Goal: Ask a question

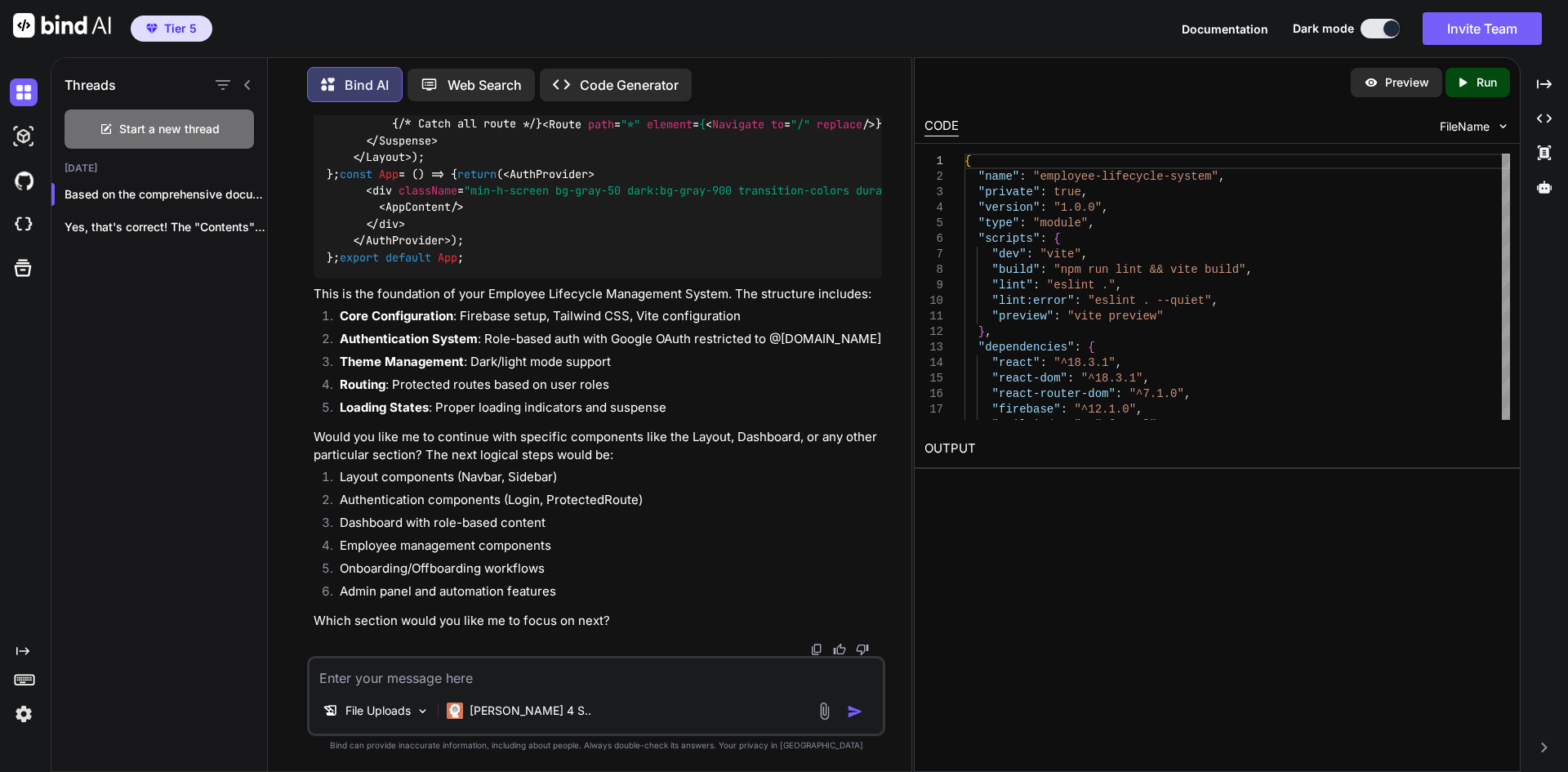
scroll to position [10114, 0]
click at [1387, 91] on div "Preview" at bounding box center [1396, 83] width 92 height 30
click at [510, 684] on textarea at bounding box center [596, 674] width 573 height 30
click at [552, 679] on textarea at bounding box center [596, 674] width 573 height 30
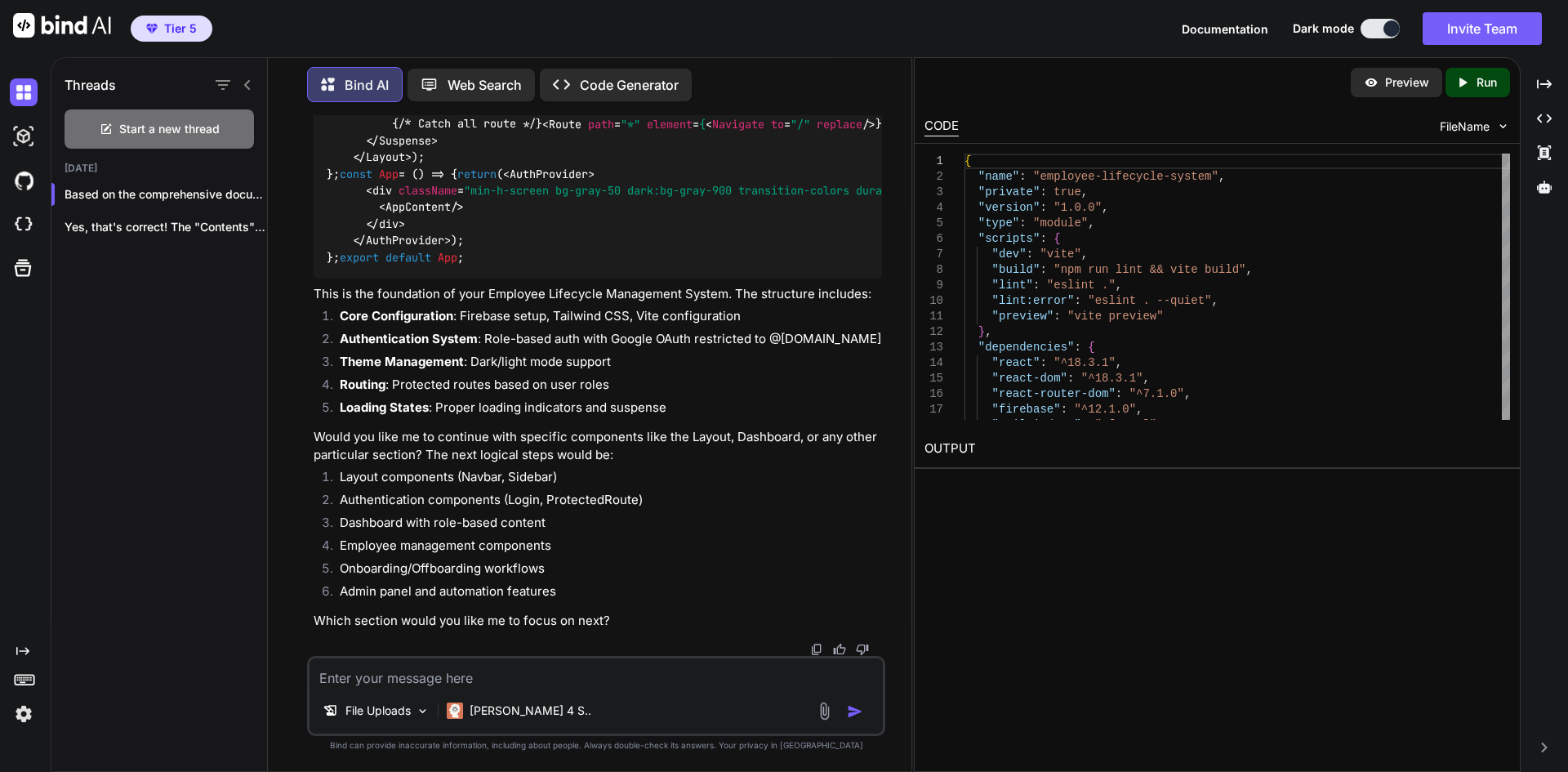
type textarea "w"
type textarea "x"
type textarea "wh"
type textarea "x"
type textarea "wha"
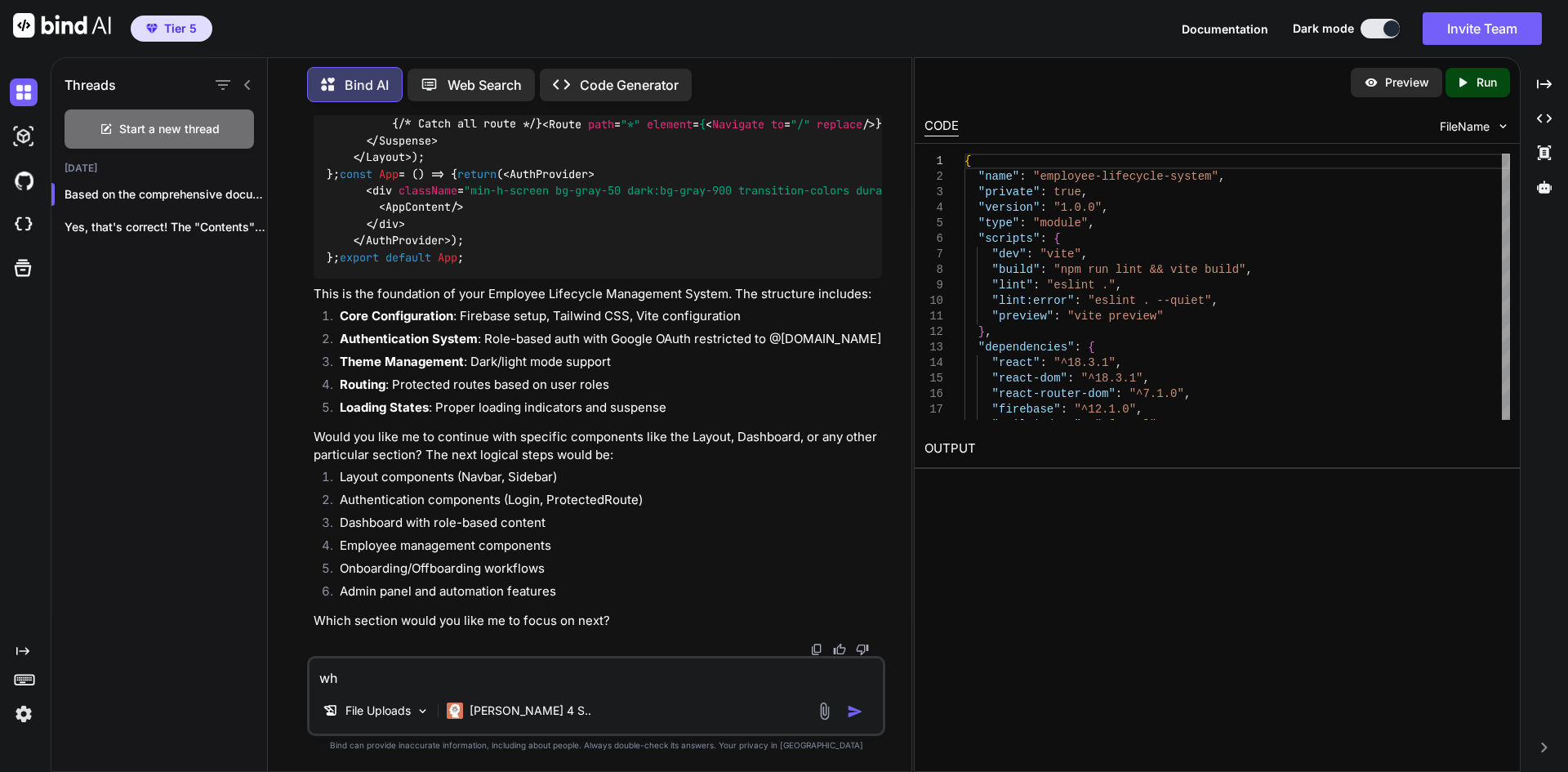
type textarea "x"
type textarea "what"
type textarea "x"
type textarea "what"
type textarea "x"
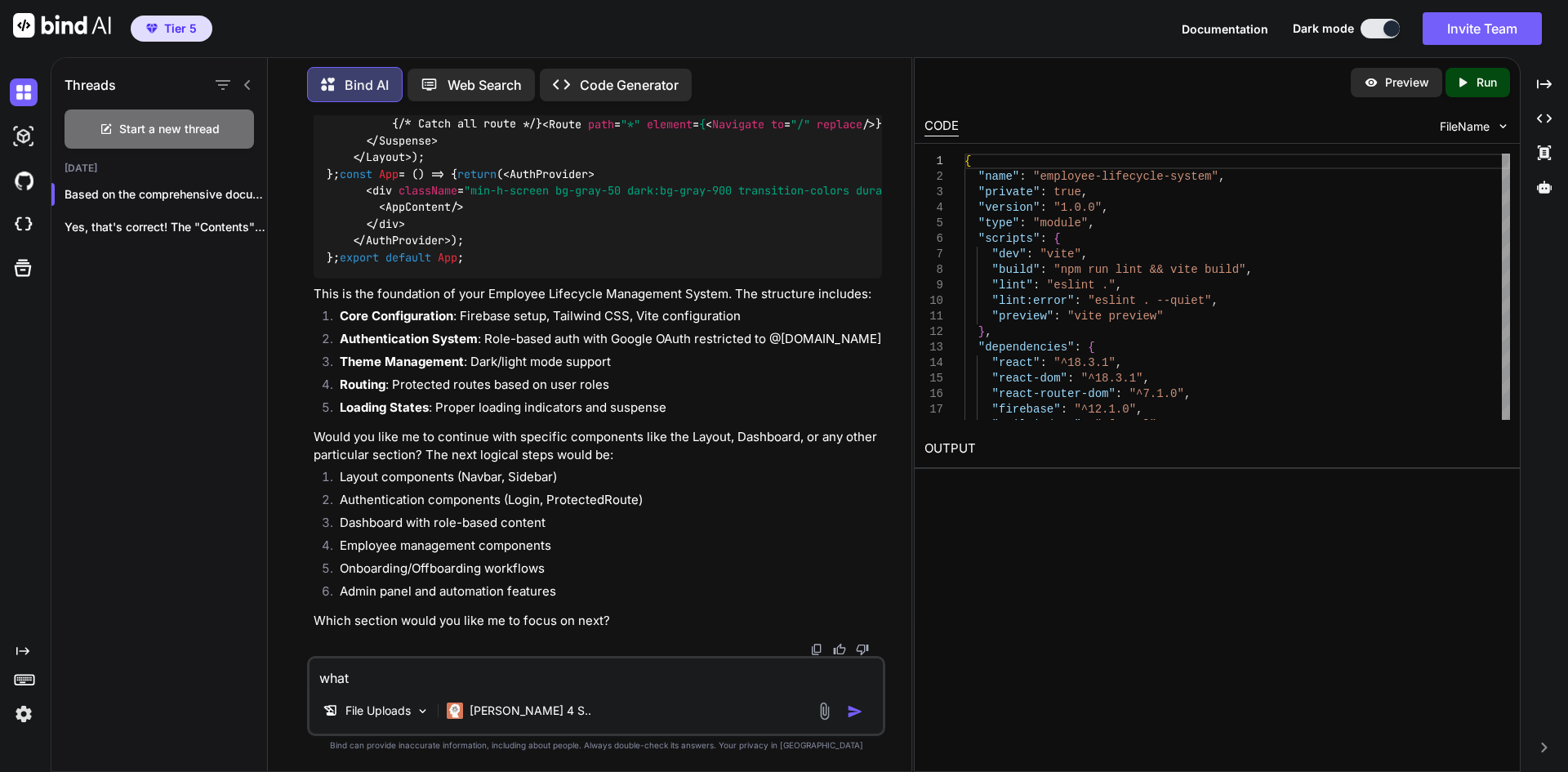
type textarea "what a"
type textarea "x"
type textarea "what ab"
type textarea "x"
type textarea "what abo"
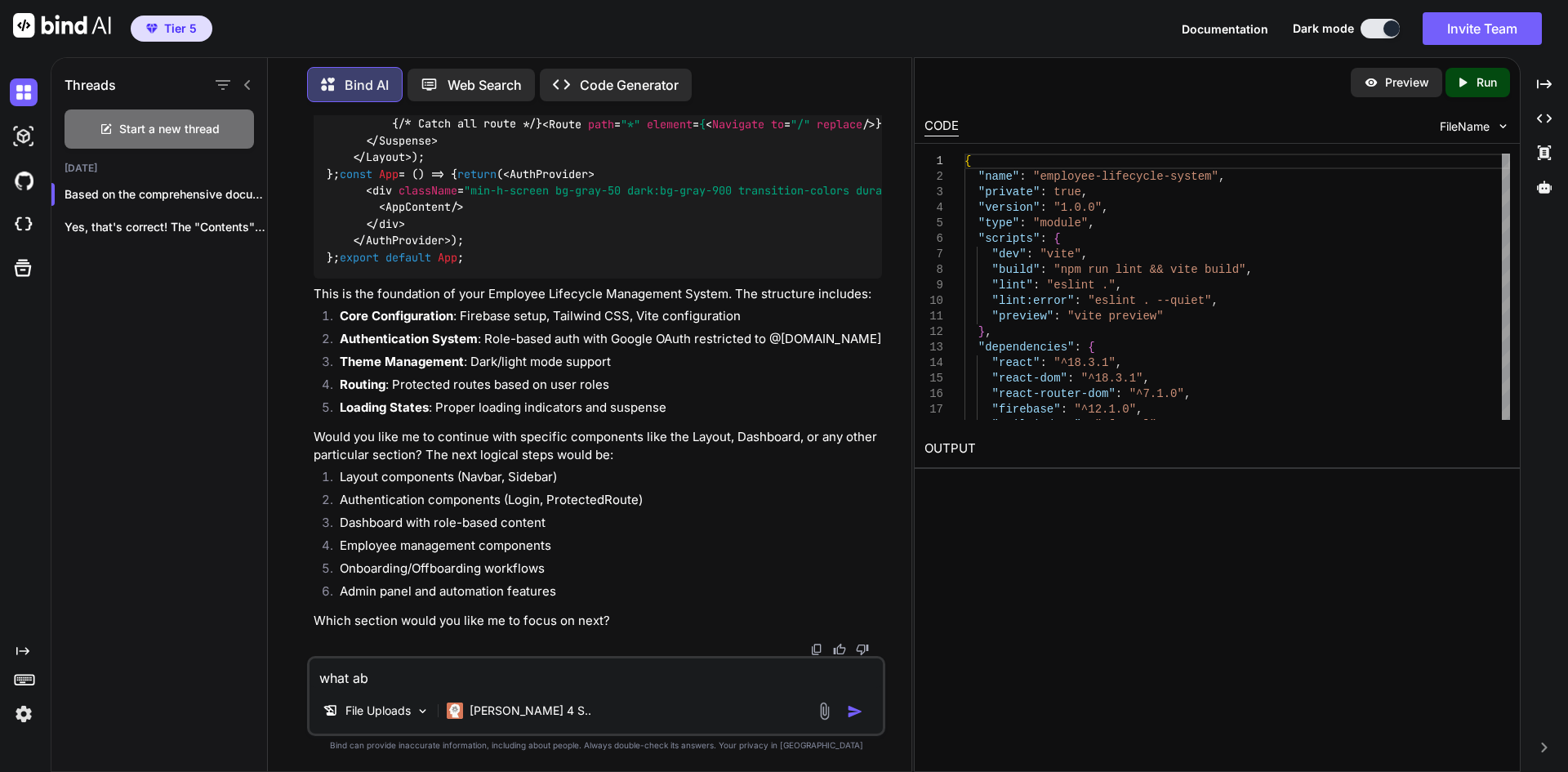
type textarea "x"
type textarea "what abou"
type textarea "x"
type textarea "what about"
type textarea "x"
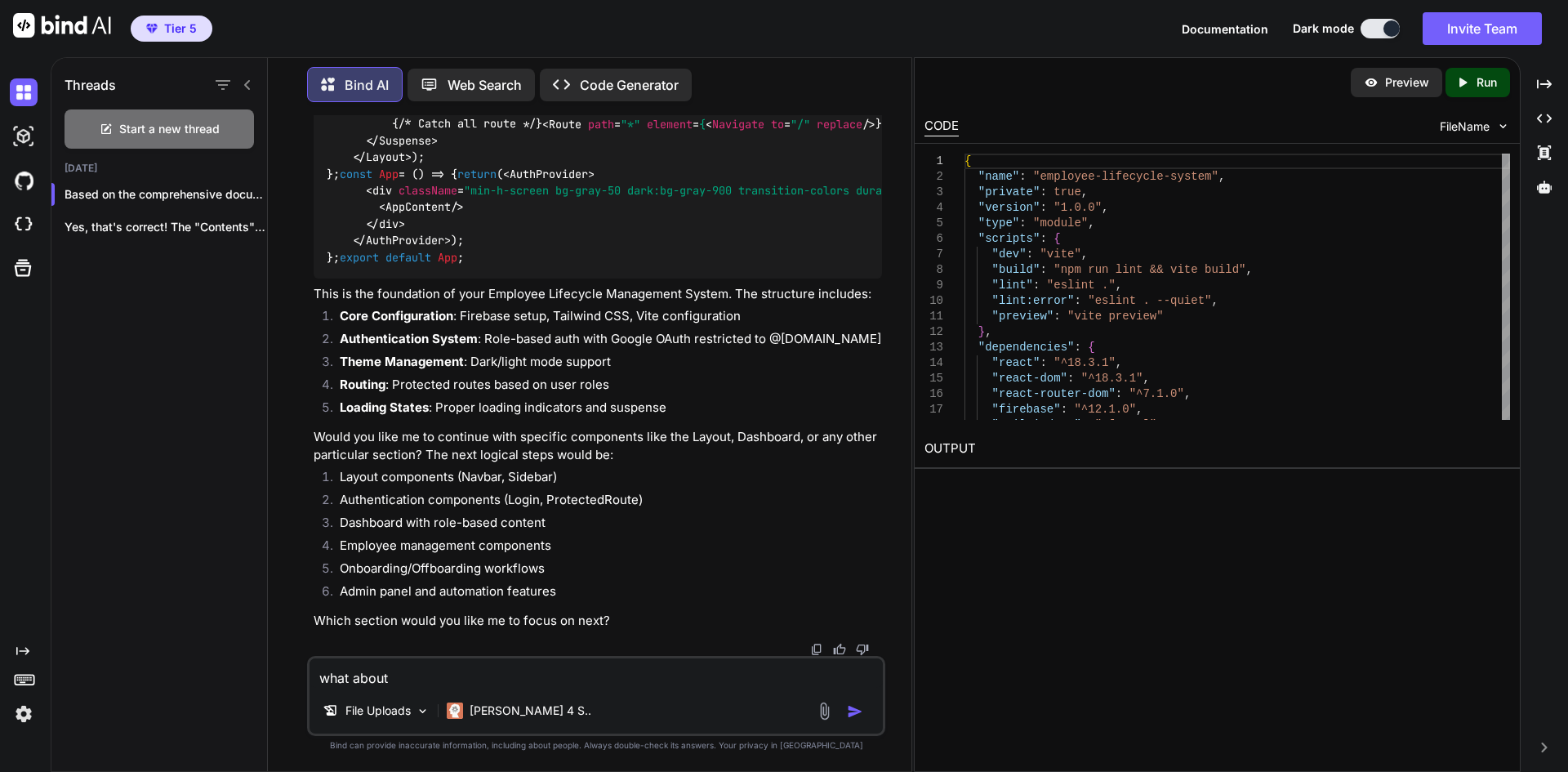
type textarea "what about"
type textarea "x"
type textarea "what about t"
type textarea "x"
type textarea "what about th"
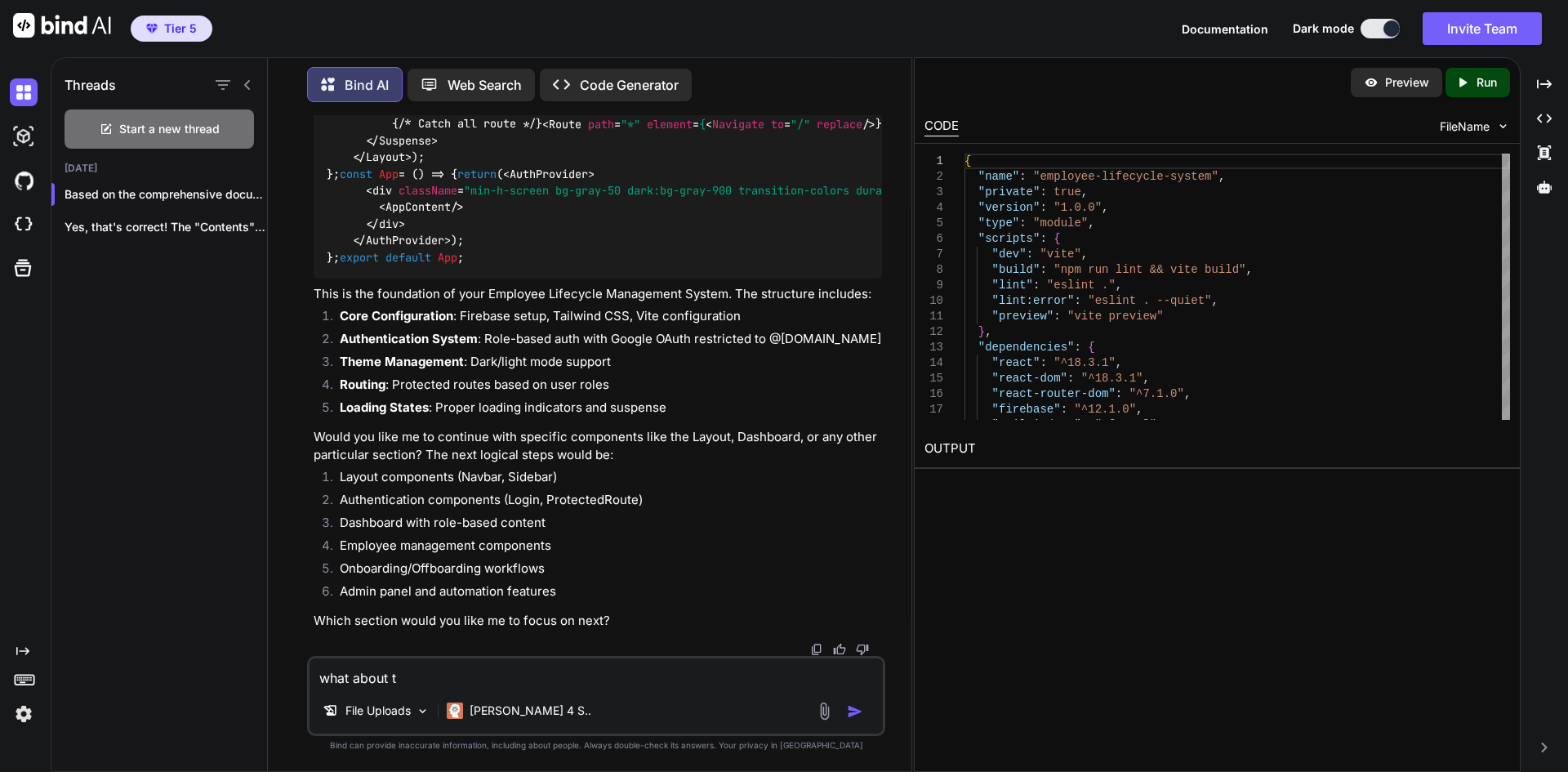
type textarea "x"
type textarea "what about the"
type textarea "x"
type textarea "what about the"
type textarea "x"
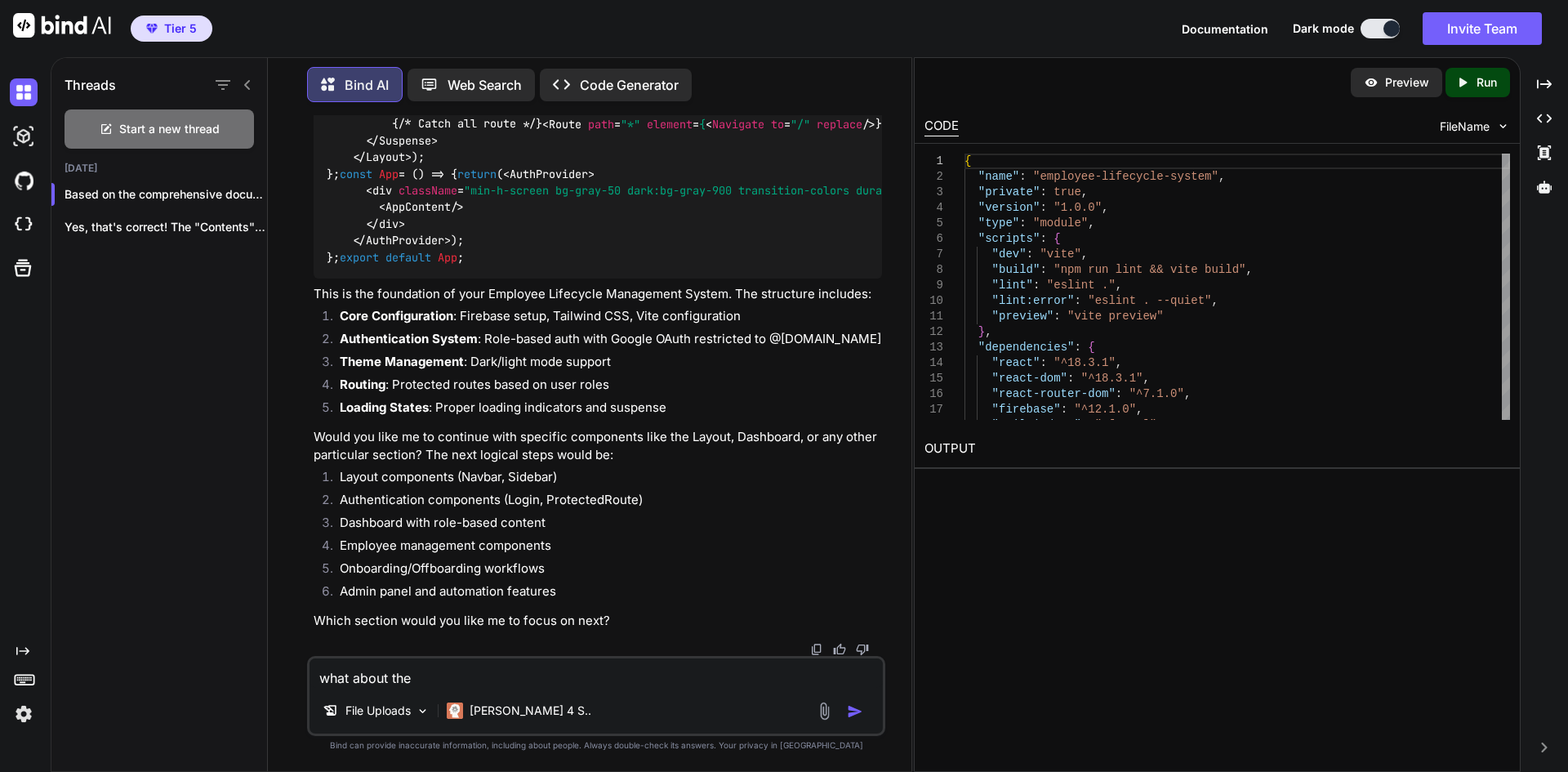
type textarea "what about the g"
type textarea "x"
type textarea "what about the go"
type textarea "x"
type textarea "what about the goo"
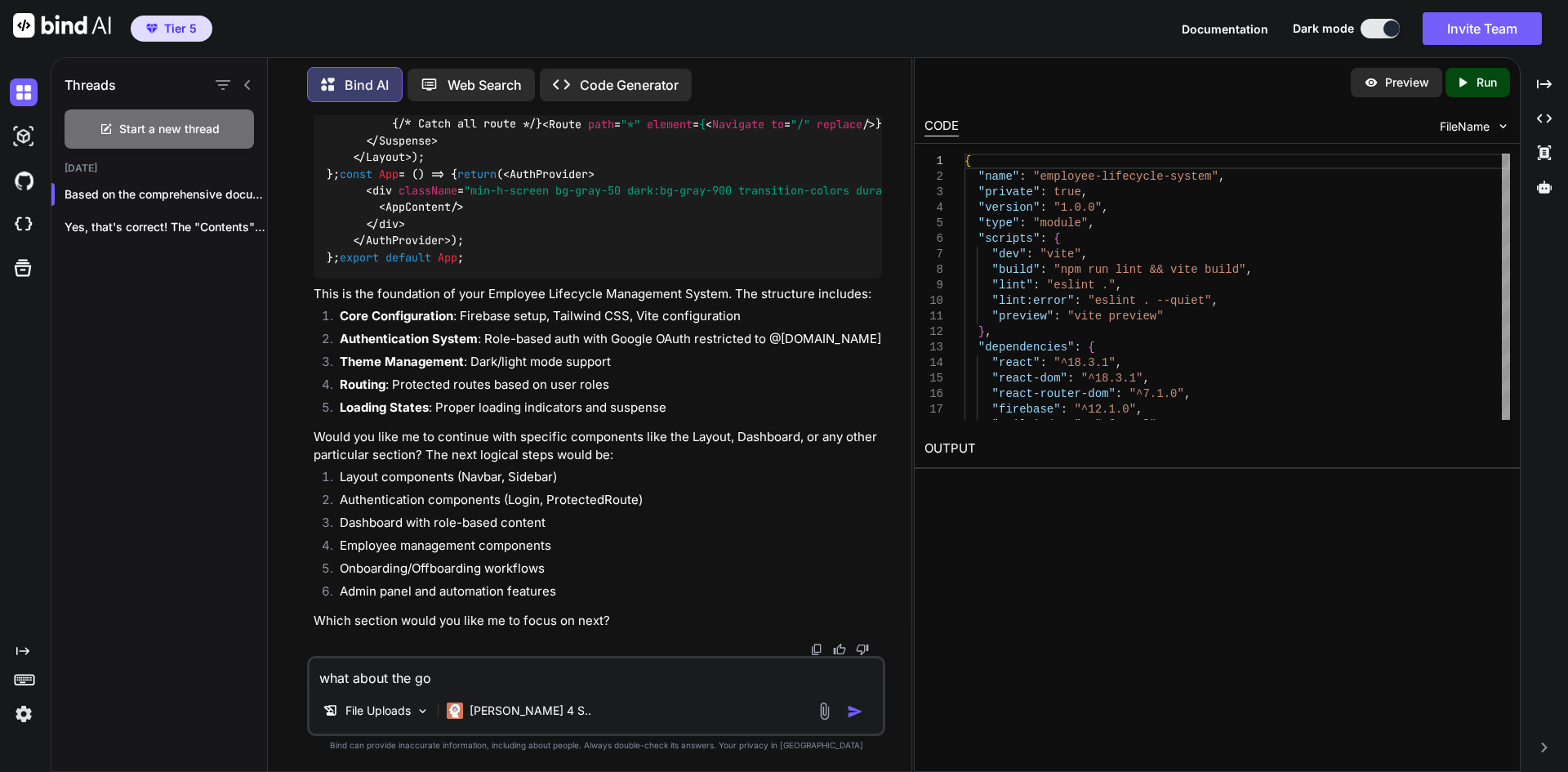
type textarea "x"
type textarea "what about the goog"
type textarea "x"
type textarea "what about the googl"
type textarea "x"
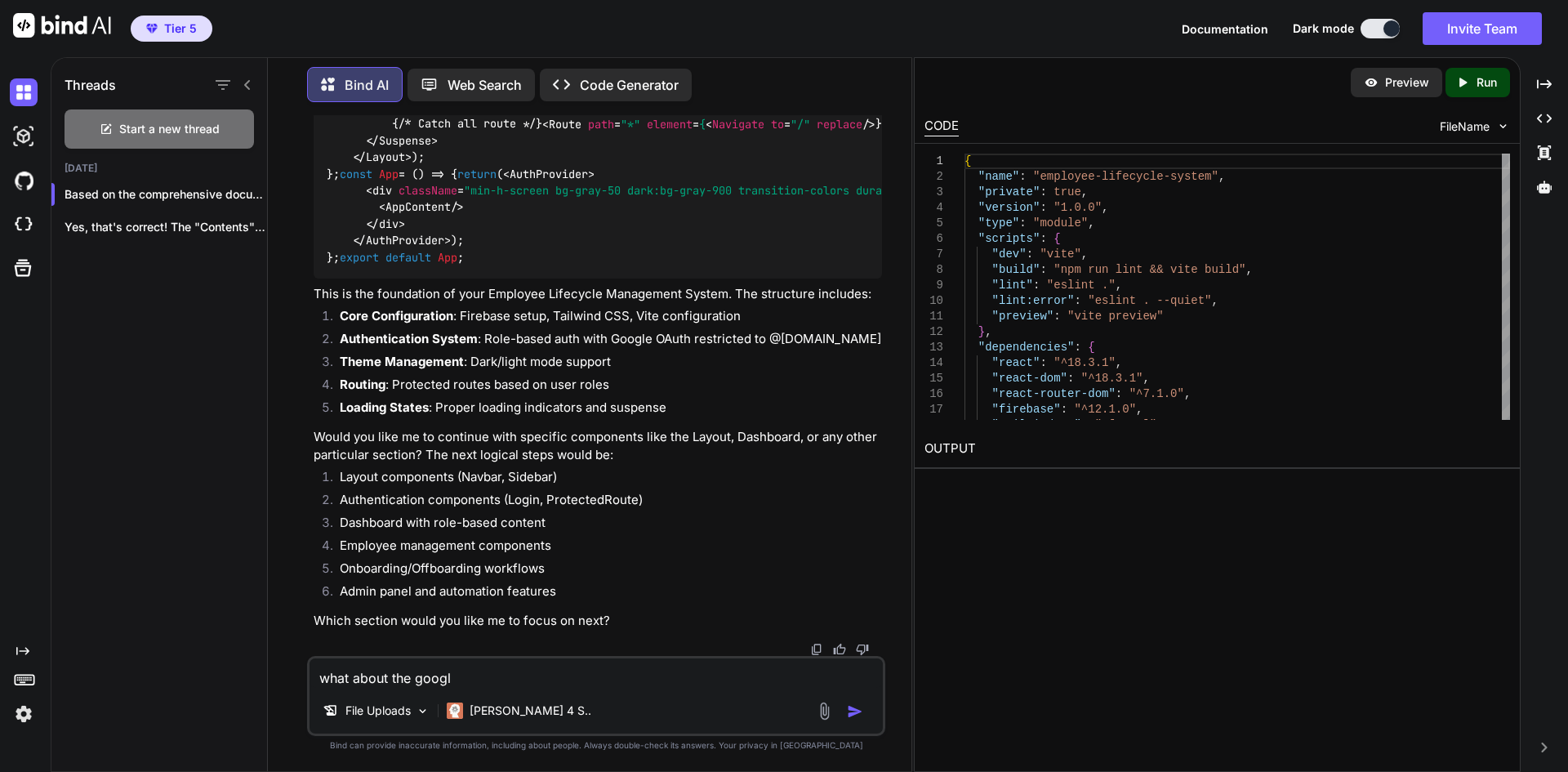
type textarea "what about the google"
type textarea "x"
type textarea "what about the google"
type textarea "x"
type textarea "what about the google c"
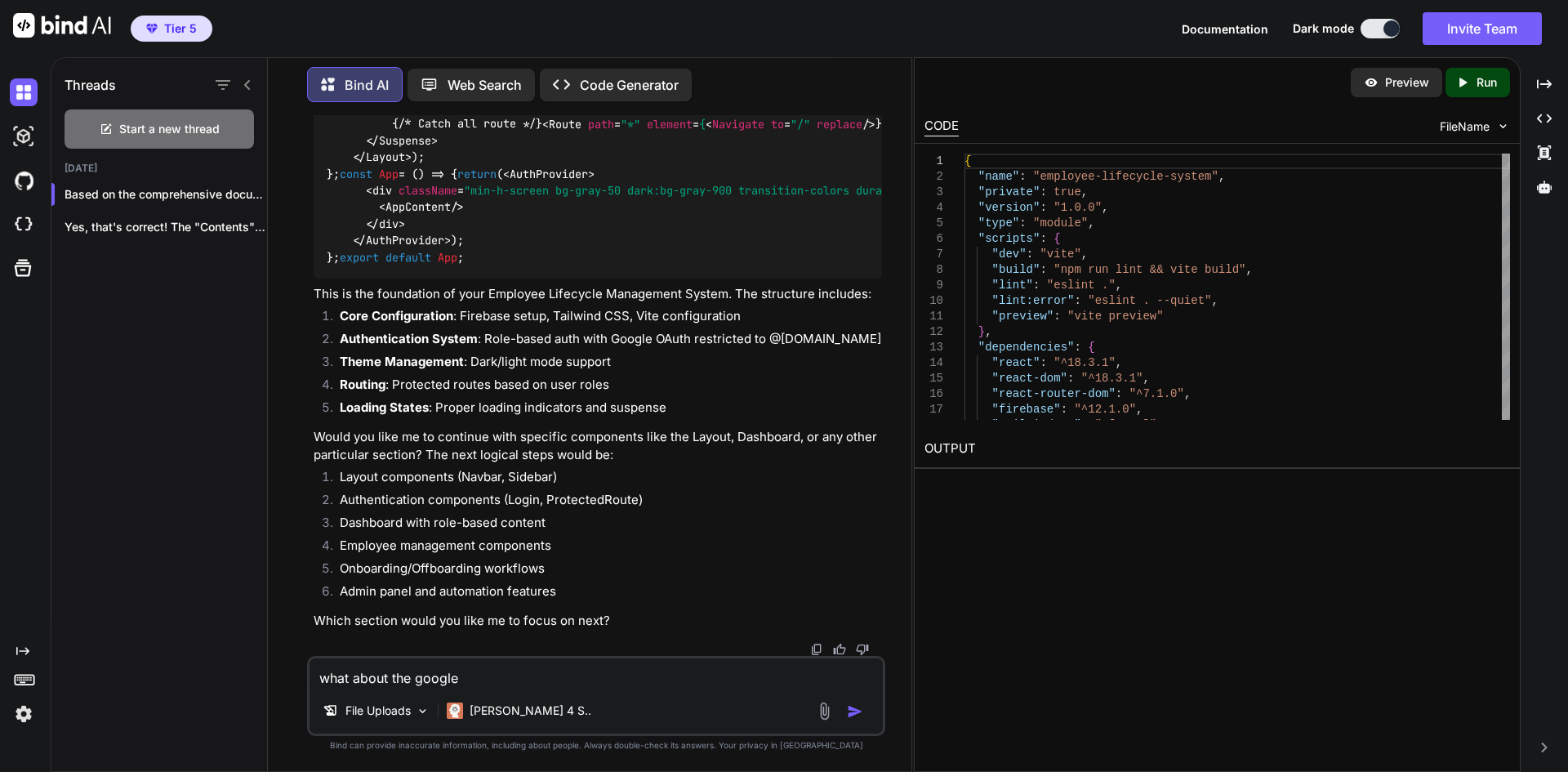
type textarea "x"
type textarea "what about the google co"
type textarea "x"
type textarea "what about the google con"
type textarea "x"
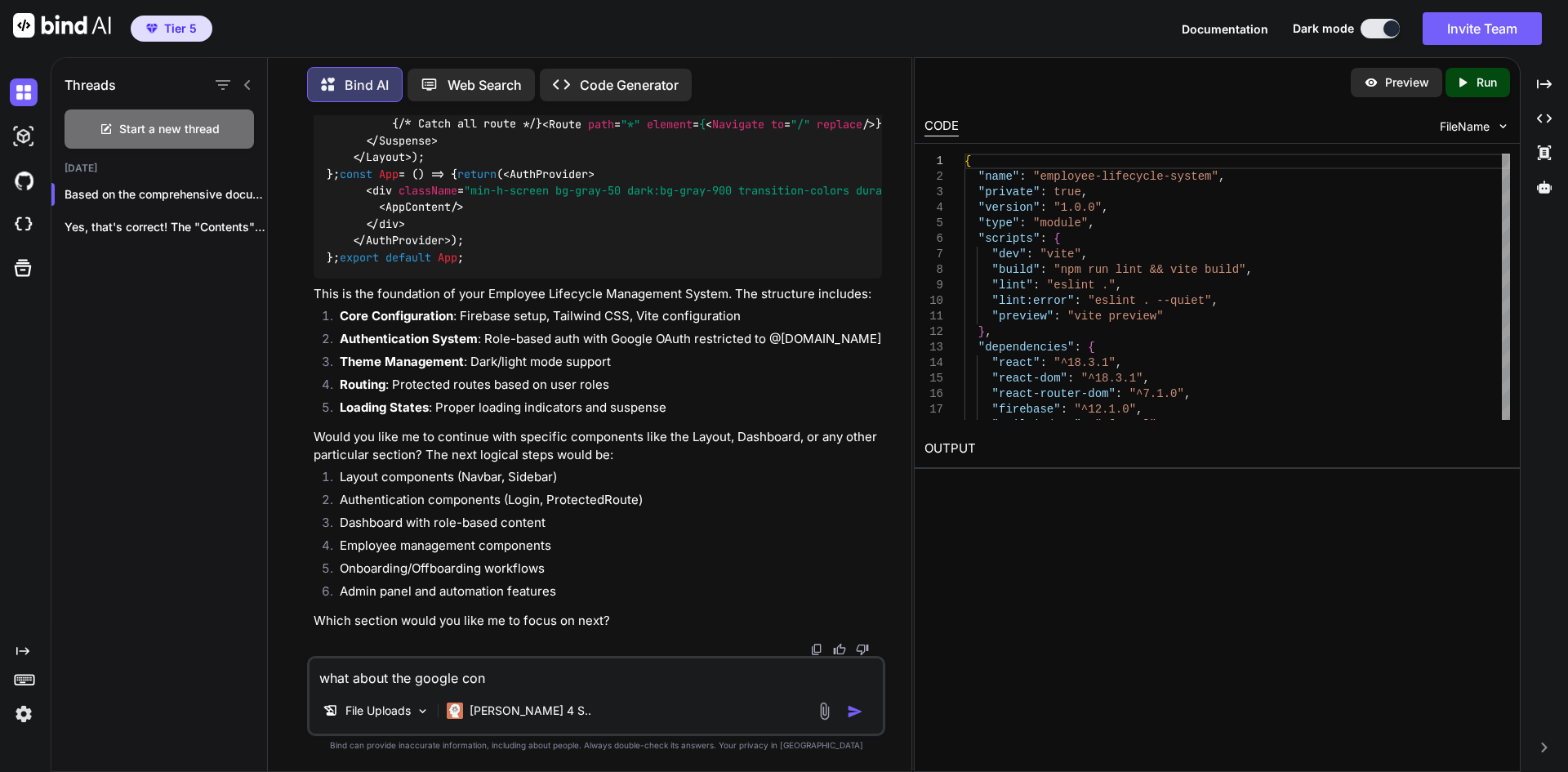
type textarea "what about the google conn"
type textarea "x"
type textarea "what about the google conne"
type textarea "x"
type textarea "what about the google connec"
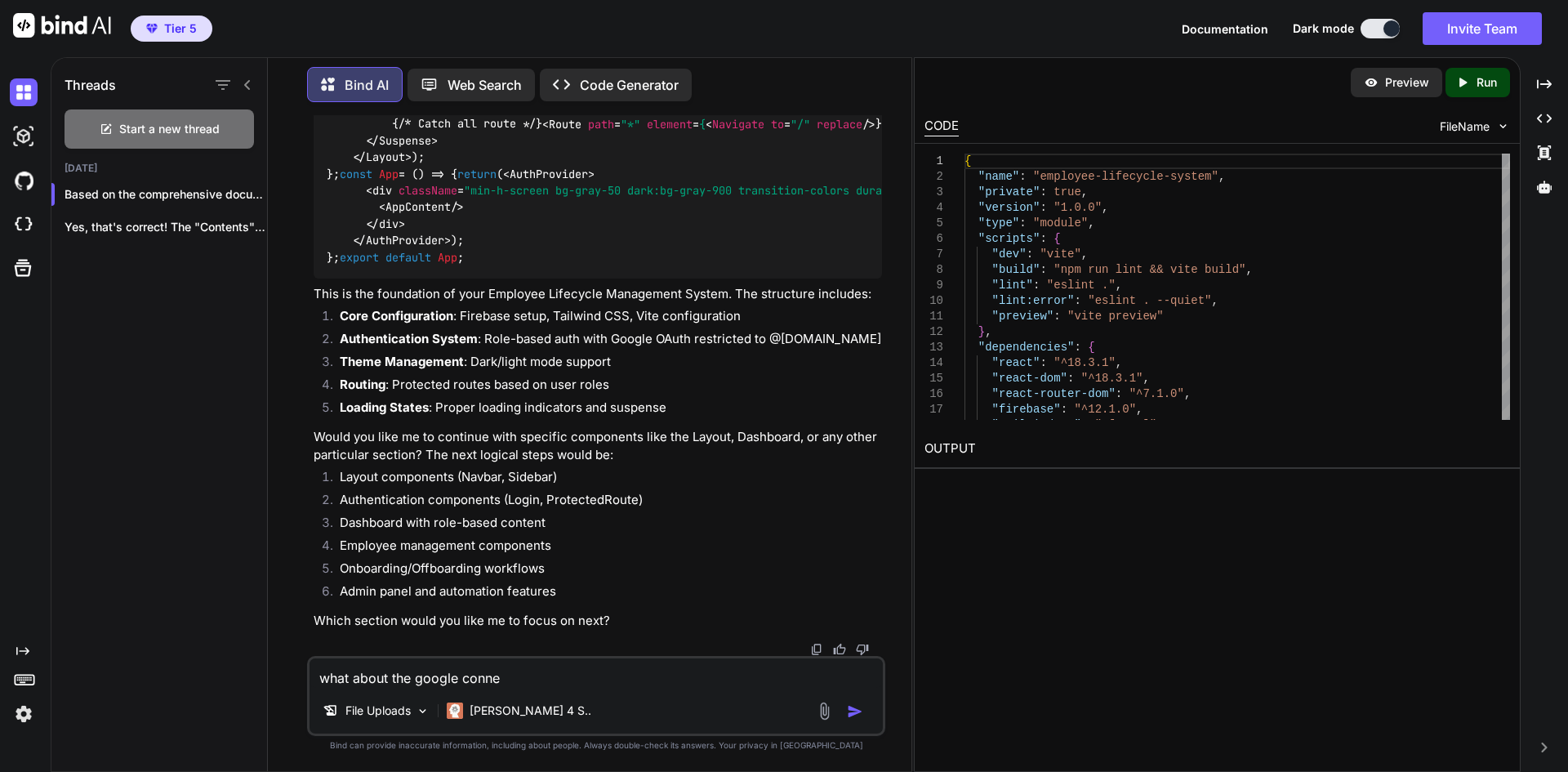
type textarea "x"
type textarea "what about the google connect"
type textarea "x"
type textarea "what about the google connecti"
type textarea "x"
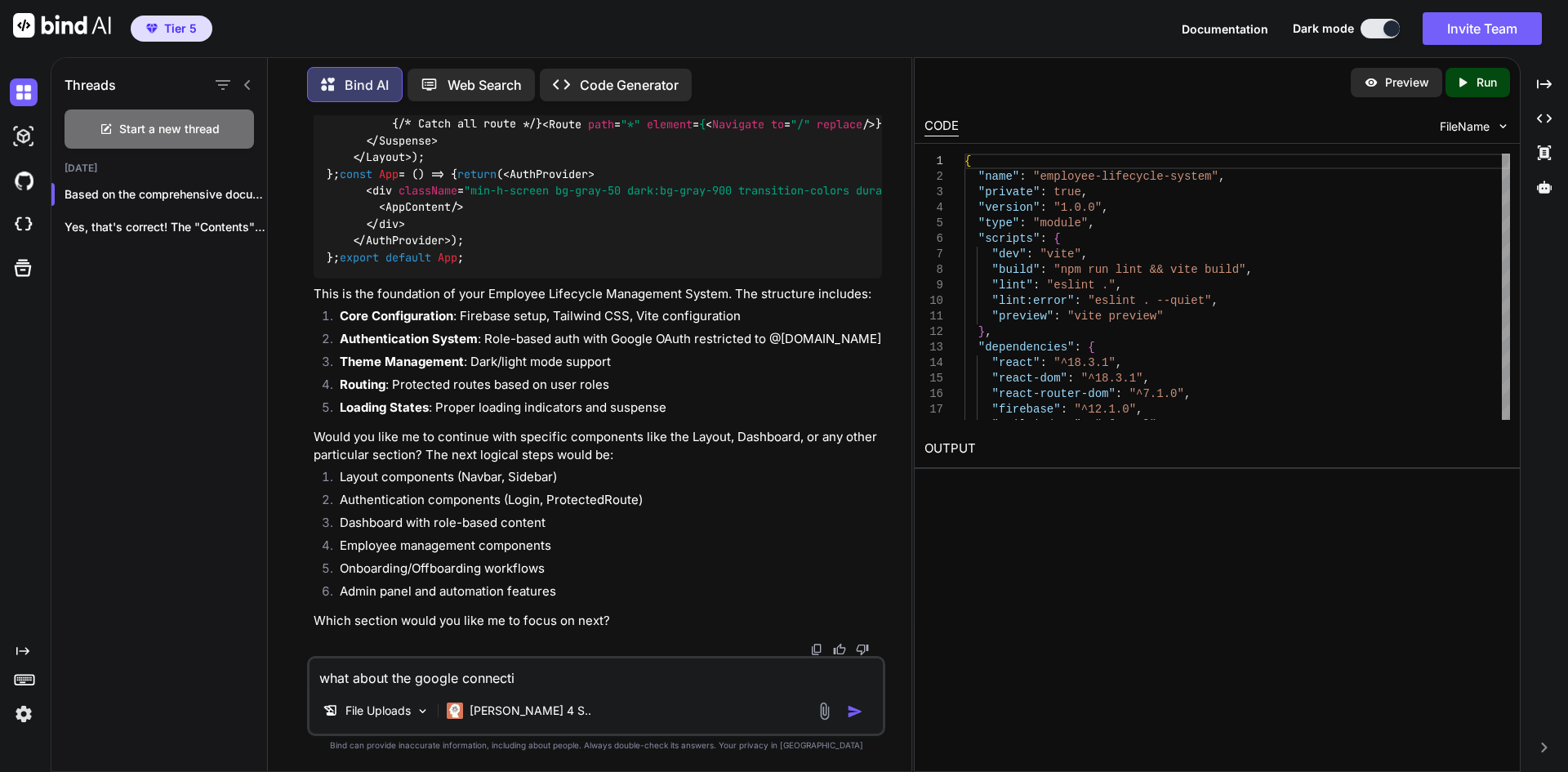
type textarea "what about the google connectin"
type textarea "x"
type textarea "what about the google connecting"
type textarea "x"
type textarea "what about the google connectin"
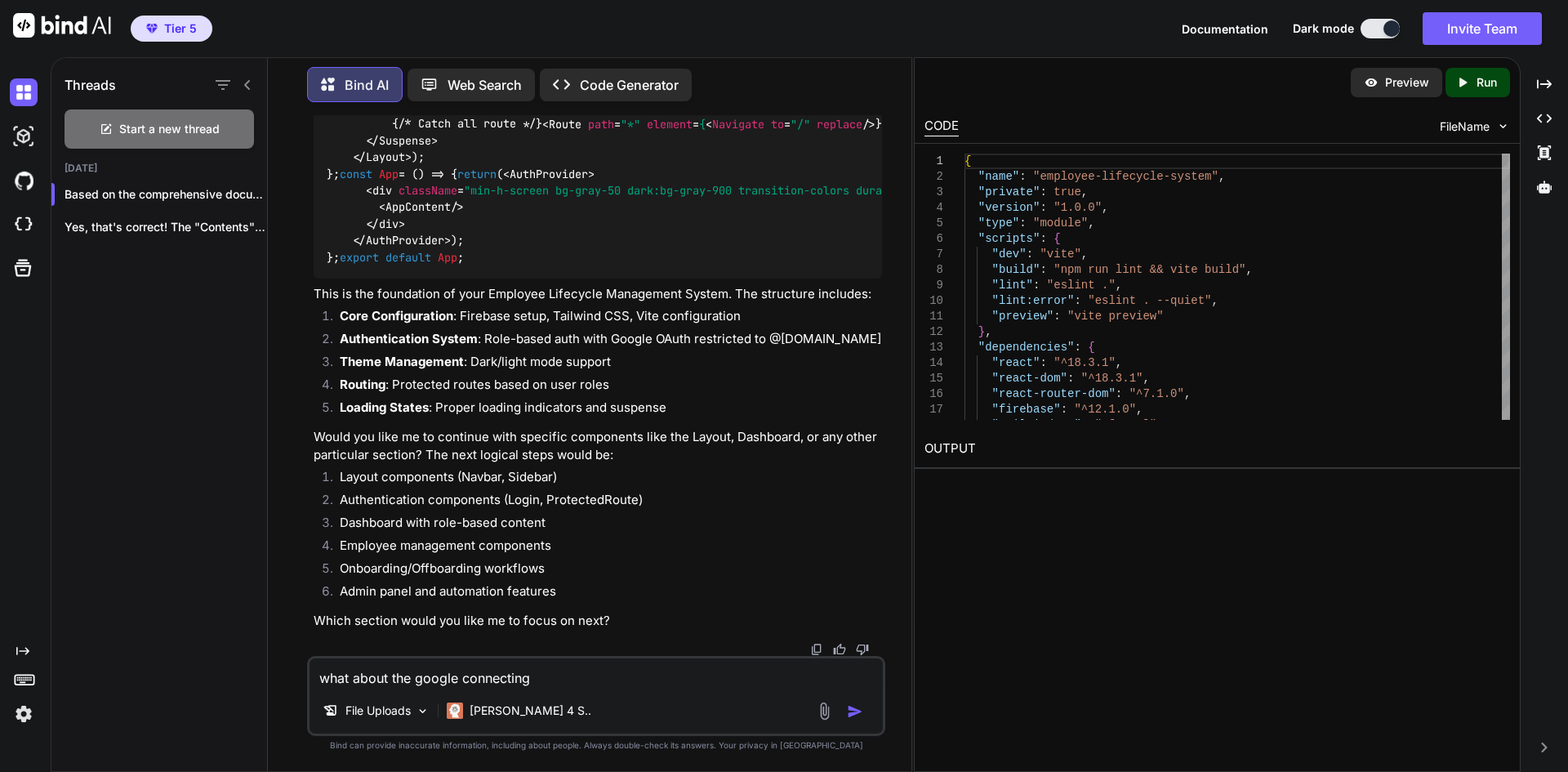
type textarea "x"
type textarea "what about the google connecti"
type textarea "x"
type textarea "what about the google connect"
type textarea "x"
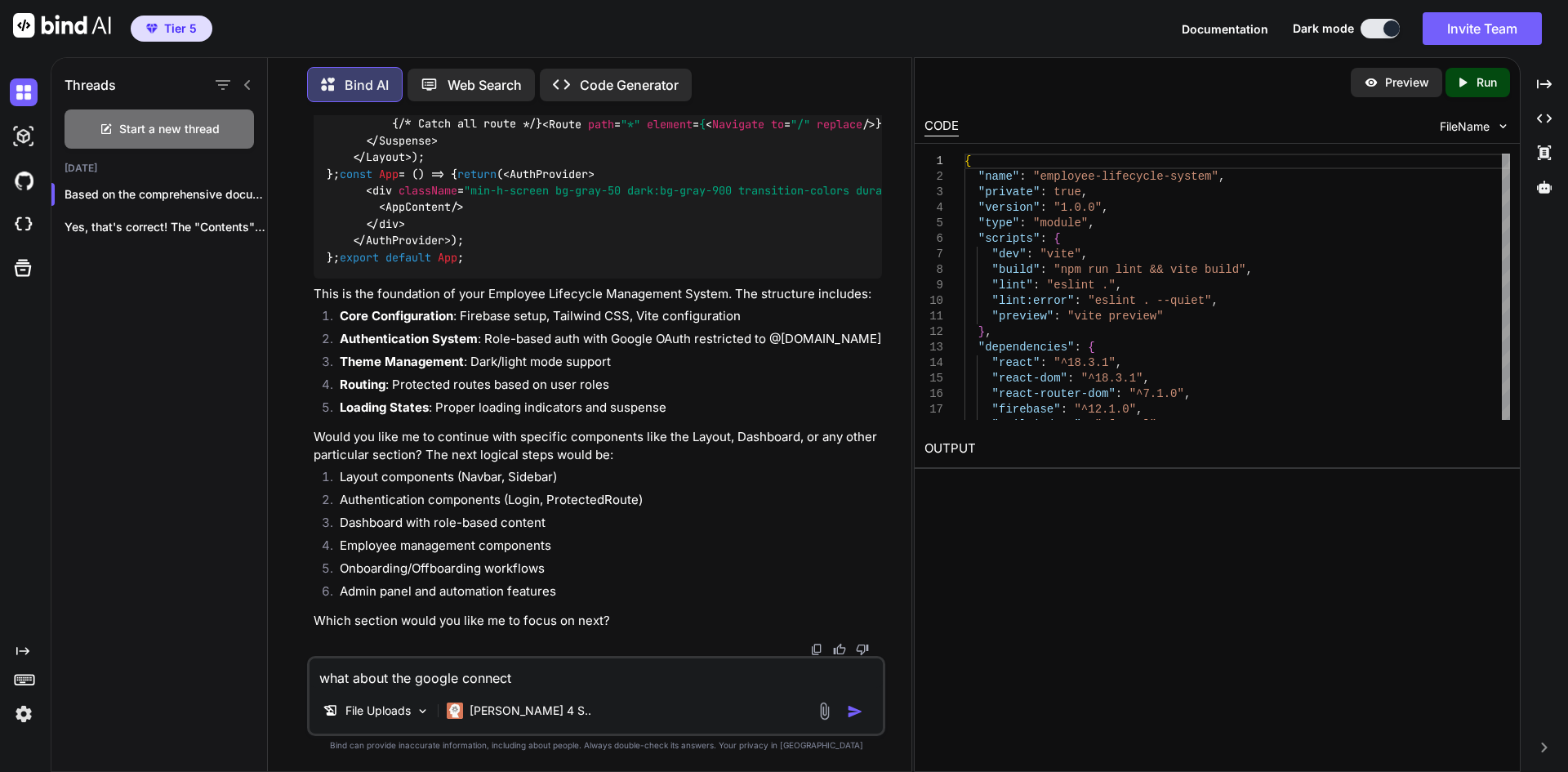
type textarea "what about the google connec"
type textarea "x"
type textarea "what about the google conne"
type textarea "x"
type textarea "what about the google conn"
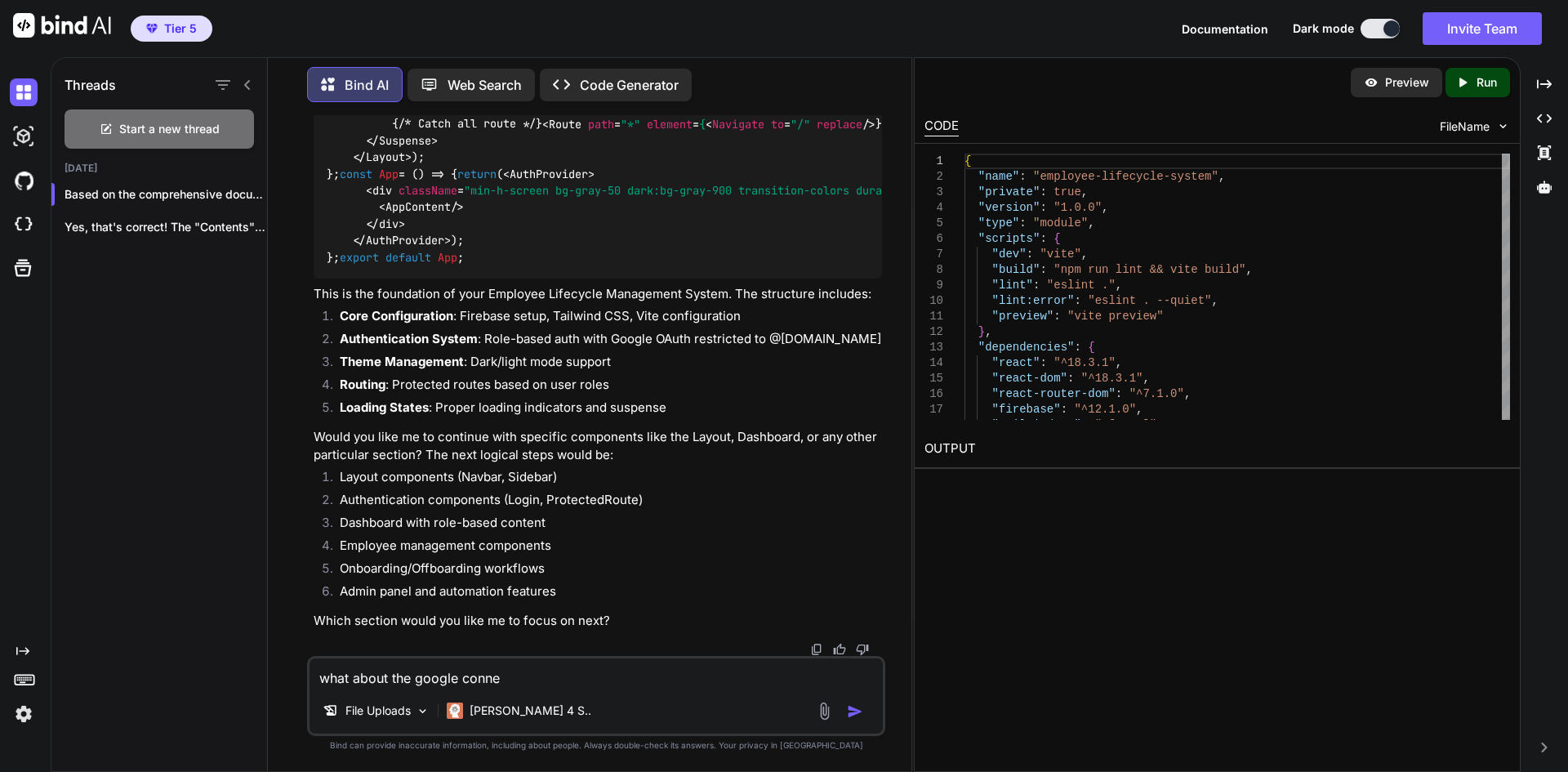
type textarea "x"
type textarea "what about the google con"
type textarea "x"
type textarea "what about the google co"
type textarea "x"
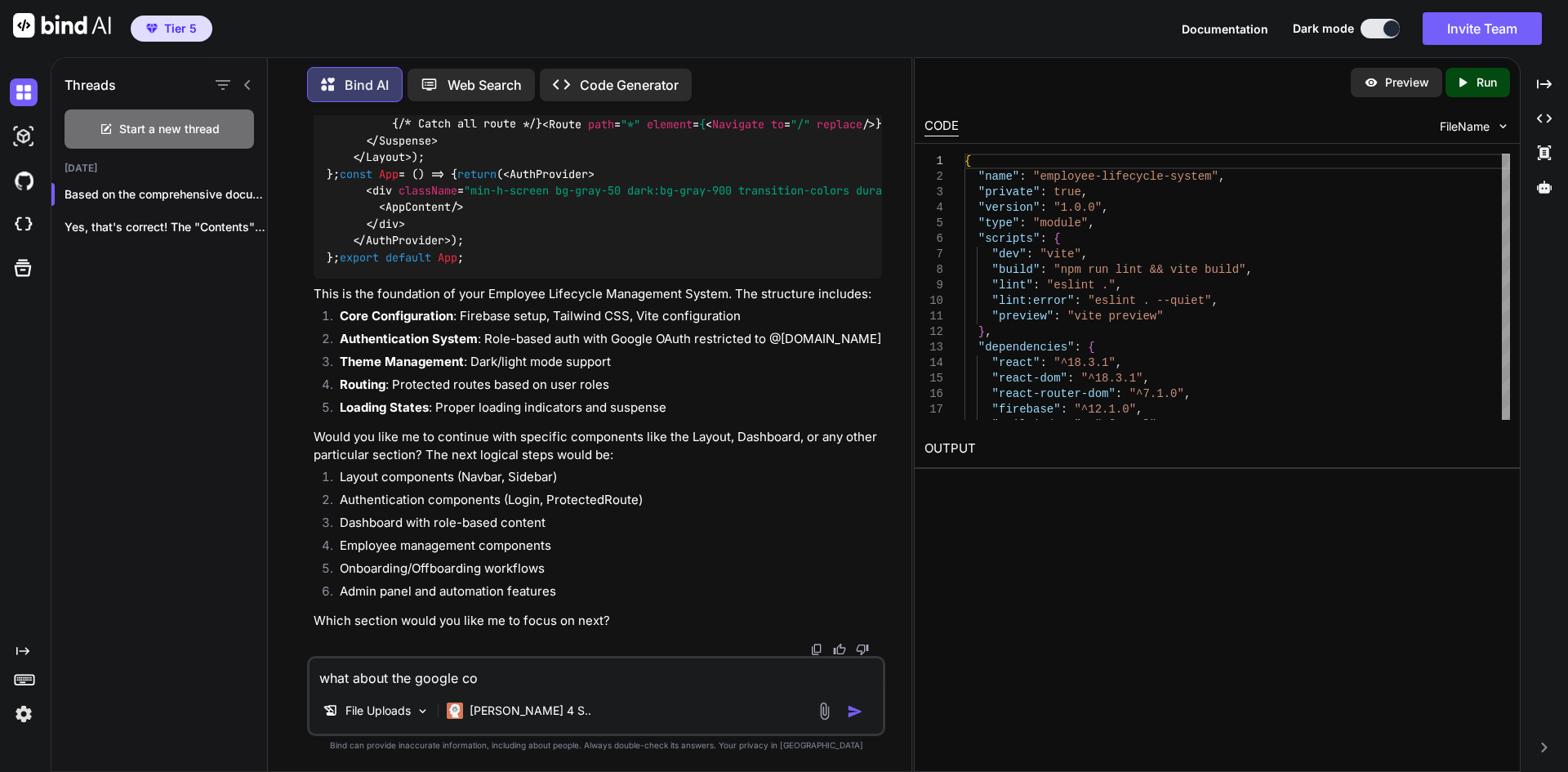
type textarea "what about the google c"
type textarea "x"
type textarea "what about the google"
type textarea "x"
type textarea "what about the google w"
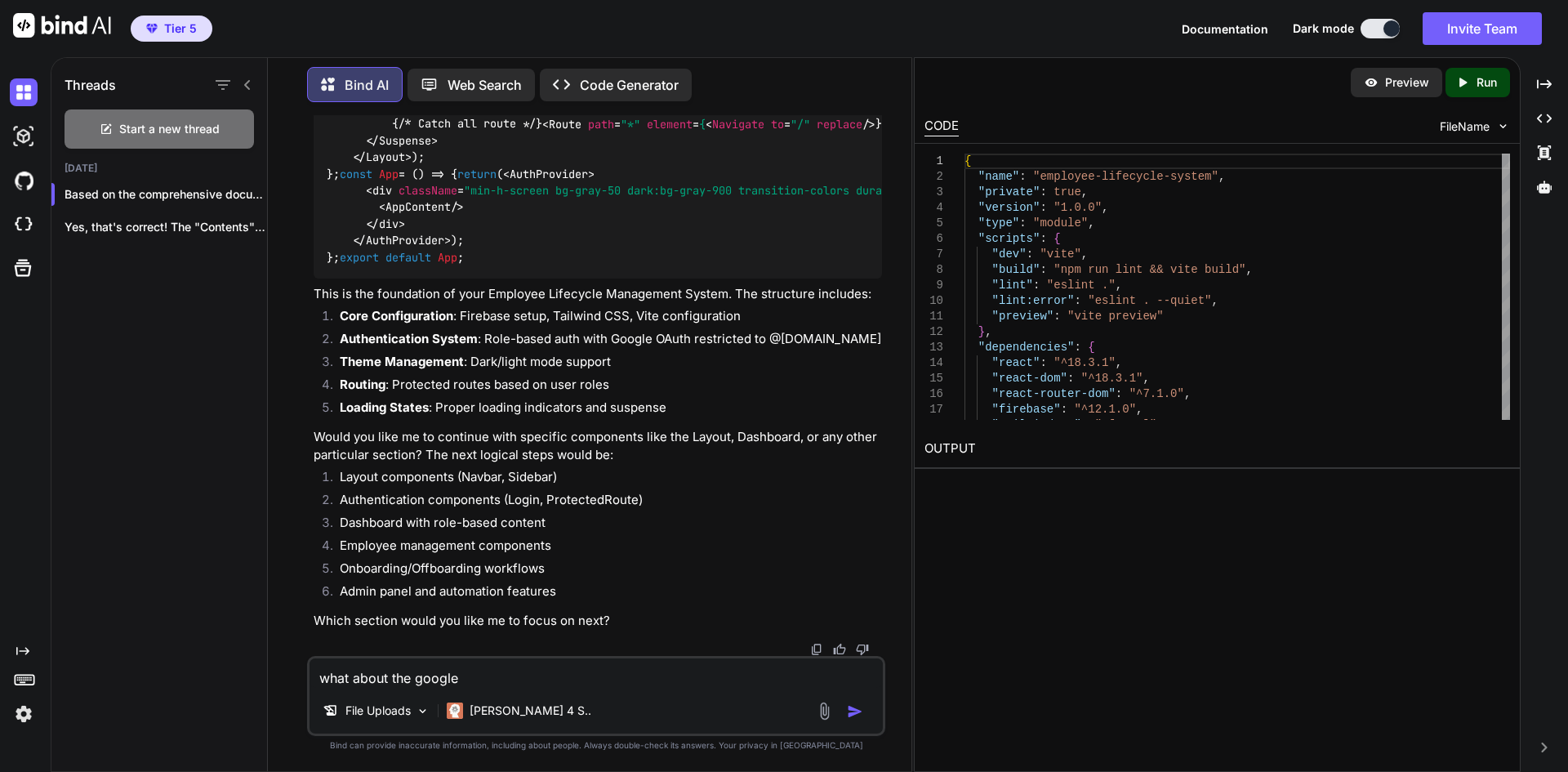
type textarea "x"
type textarea "what about the google wo"
type textarea "x"
type textarea "what about the google wor"
type textarea "x"
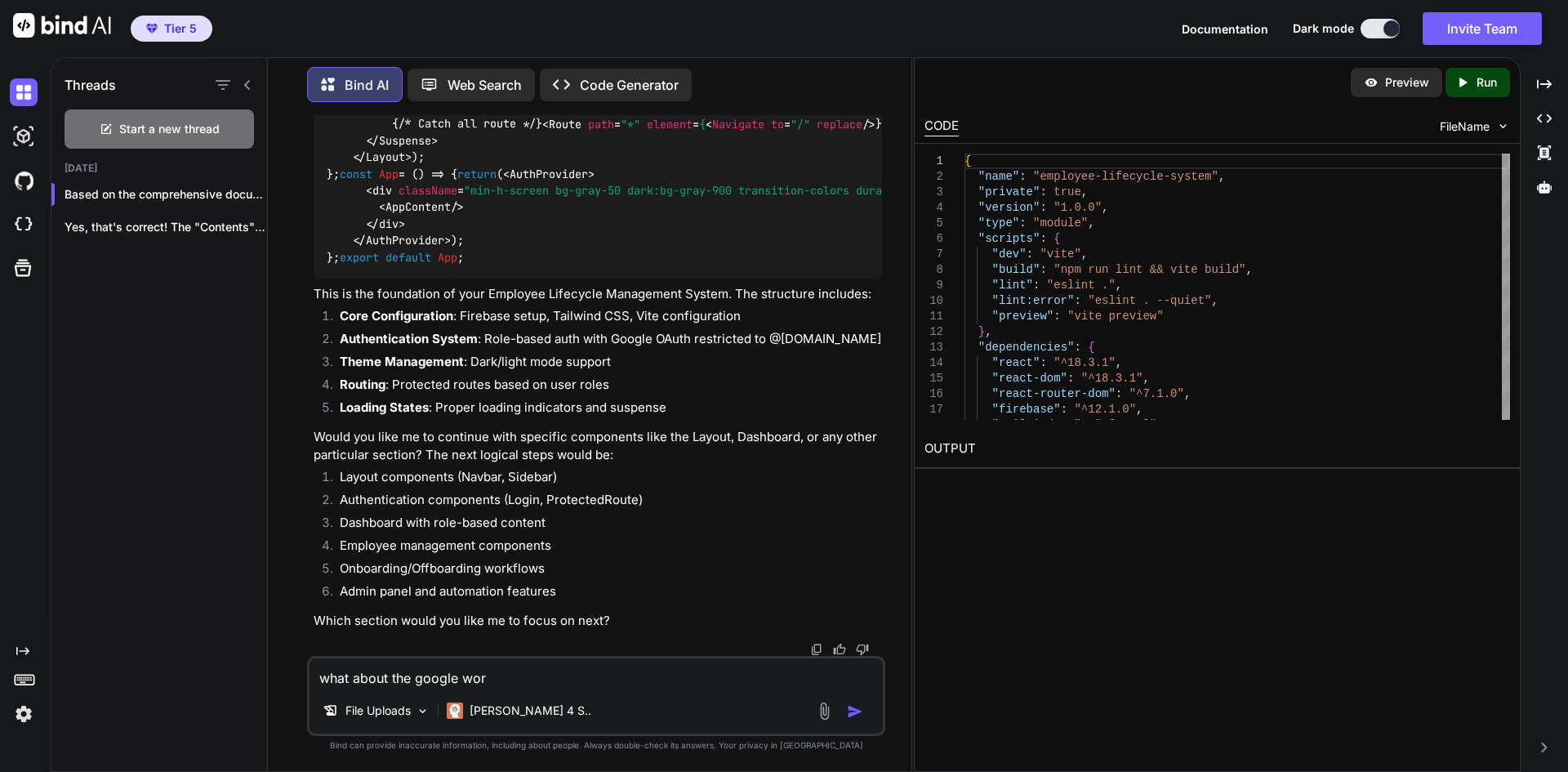
type textarea "what about the google work"
type textarea "x"
type textarea "what about the google works"
type textarea "x"
type textarea "what about the google worksp"
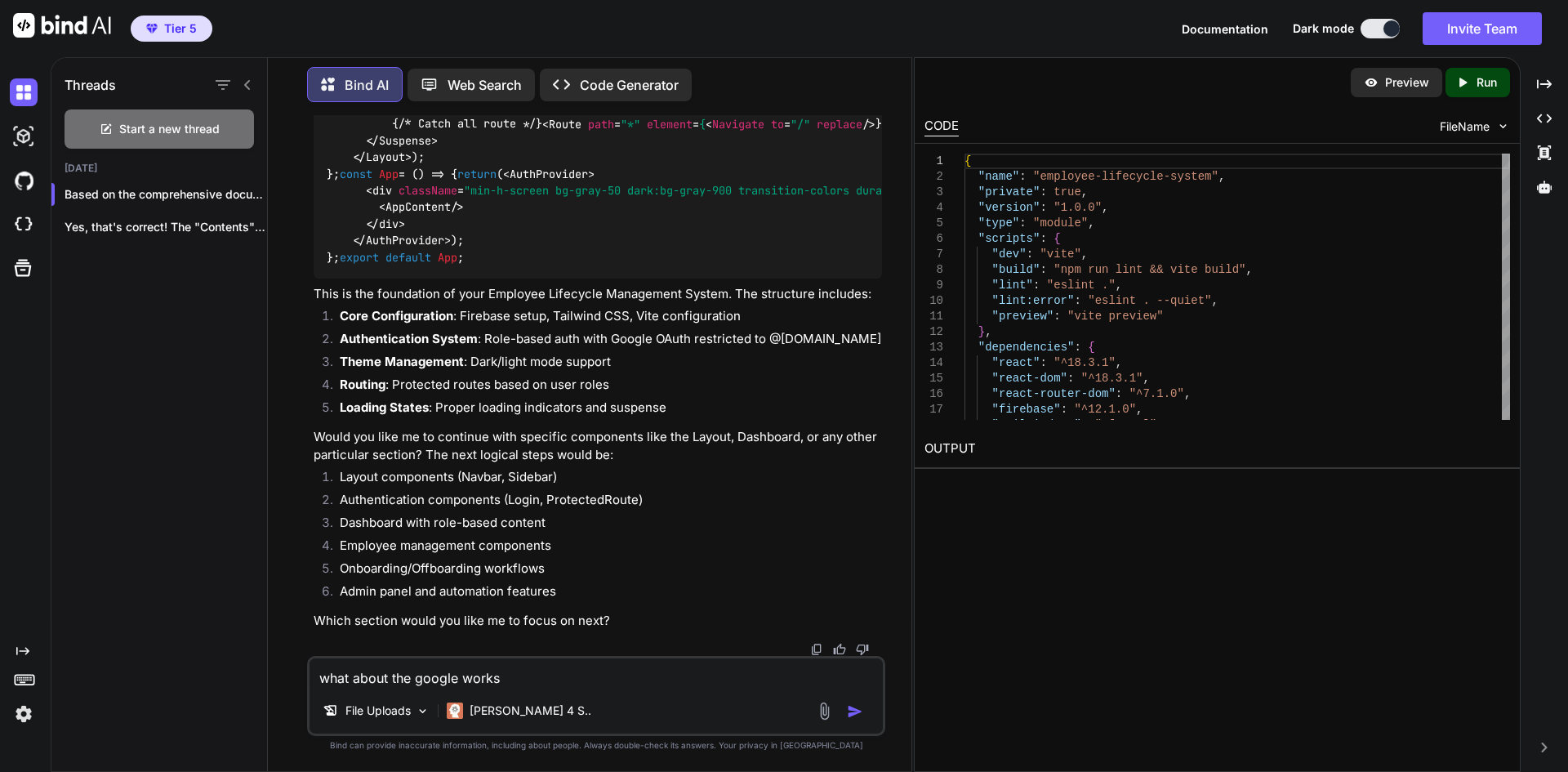
type textarea "x"
type textarea "what about the google workspa"
type textarea "x"
type textarea "what about the google workspac"
type textarea "x"
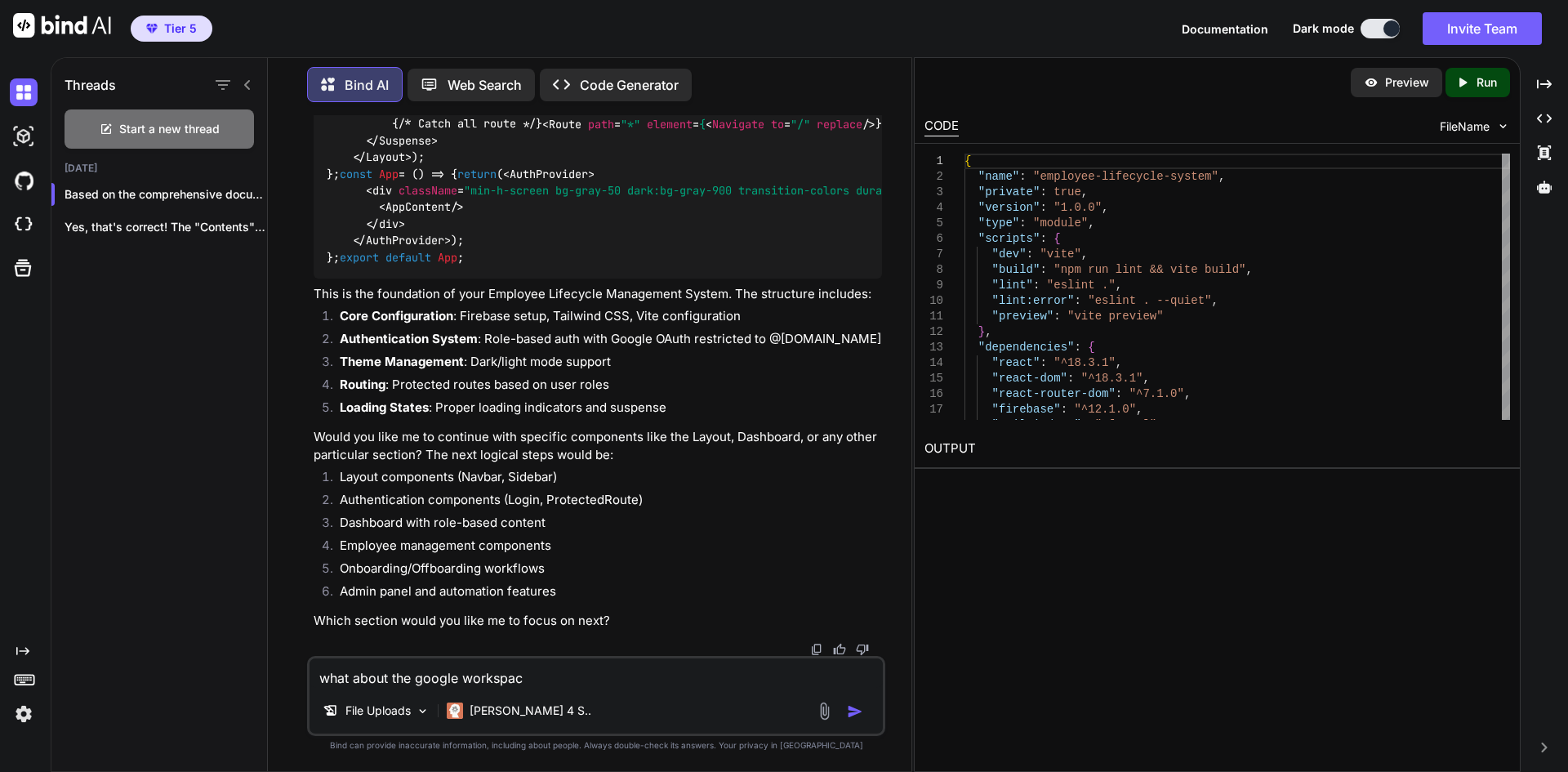
type textarea "what about the google workspace"
type textarea "x"
type textarea "what about the google workspace"
type textarea "x"
type textarea "what about the google workspace c"
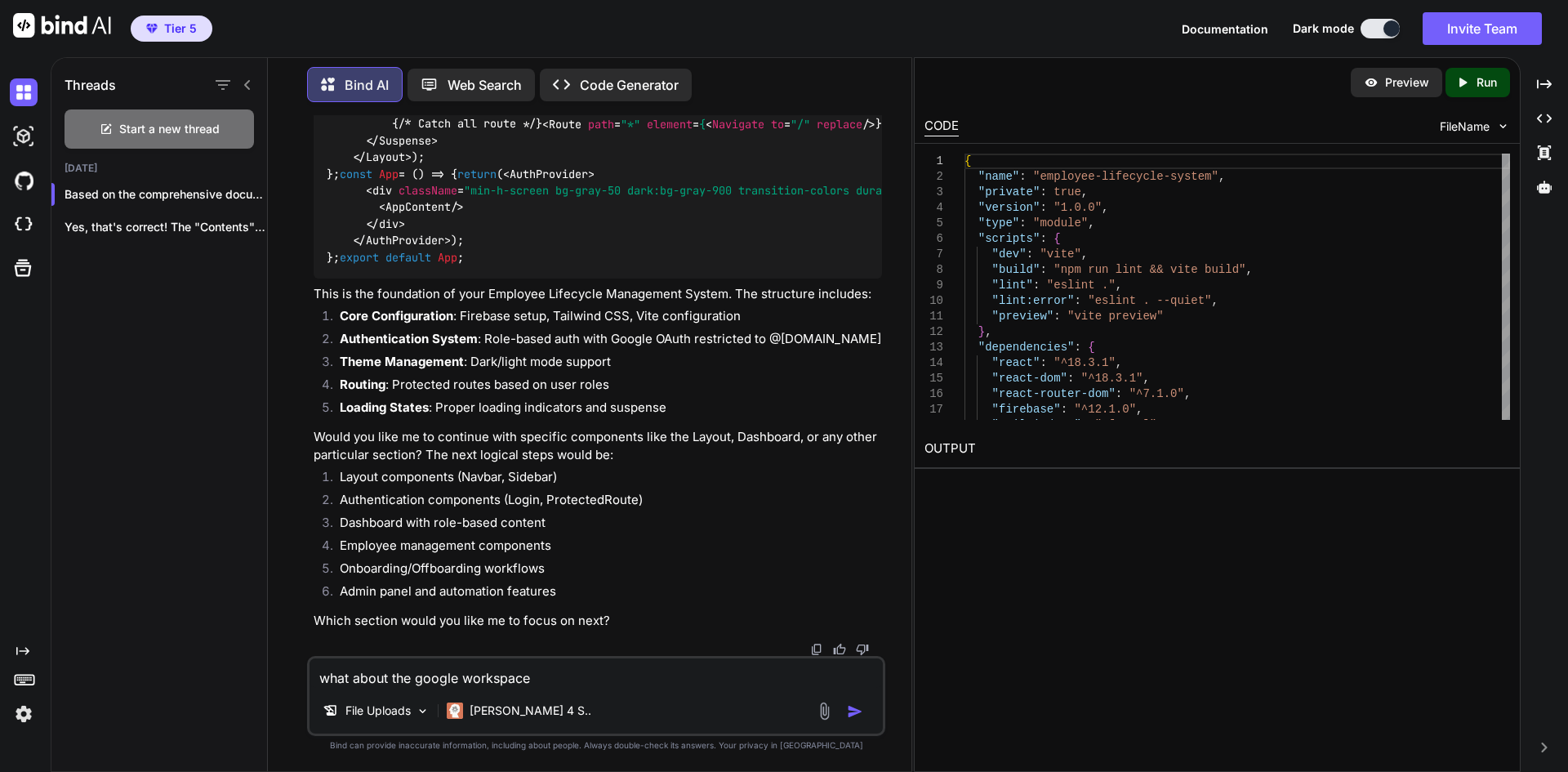
type textarea "x"
type textarea "what about the google workspace co"
type textarea "x"
type textarea "what about the google workspace con"
type textarea "x"
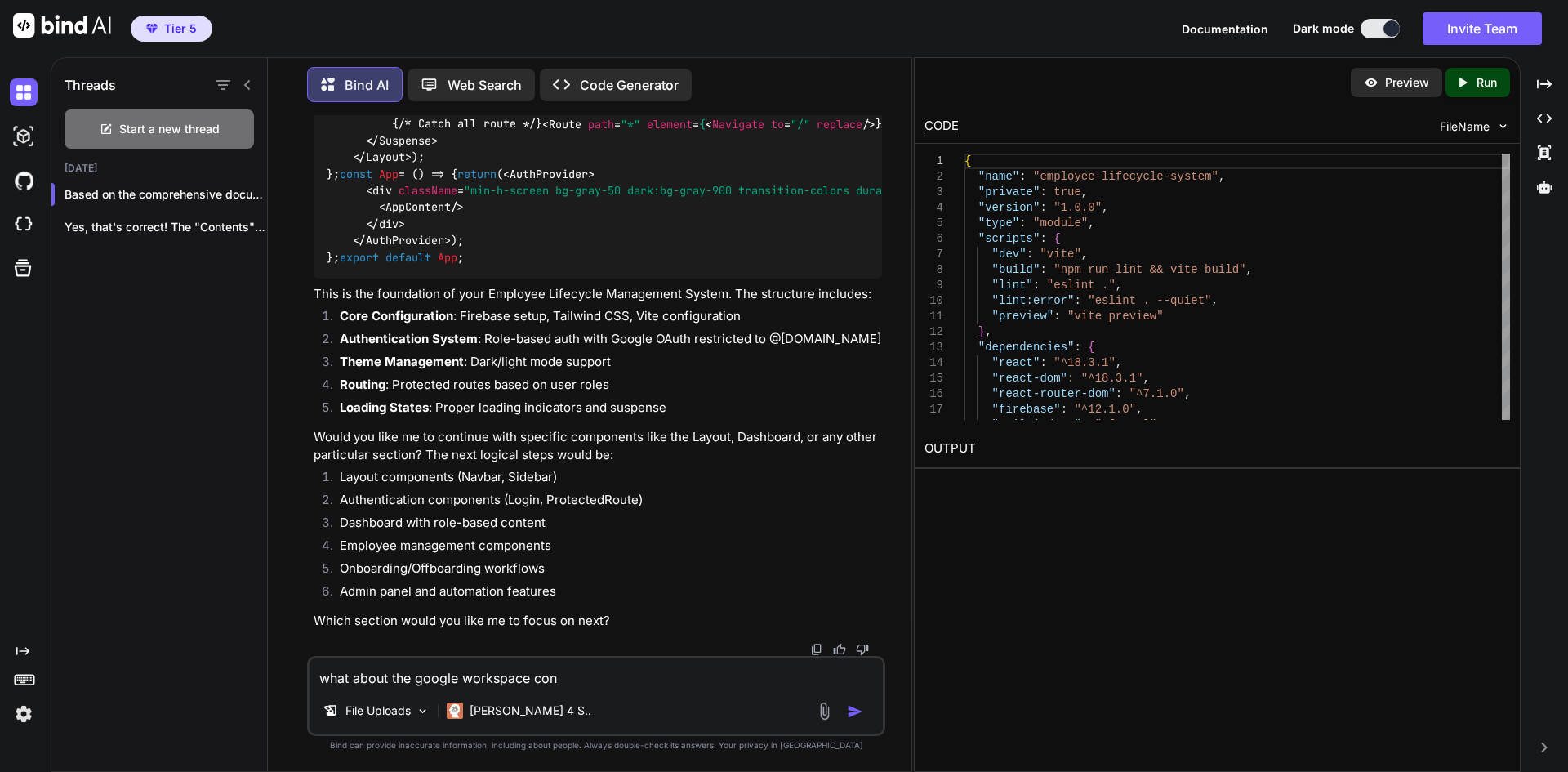
type textarea "what about the google workspace conn"
type textarea "x"
type textarea "what about the google workspace conne"
type textarea "x"
type textarea "what about the google workspace connec"
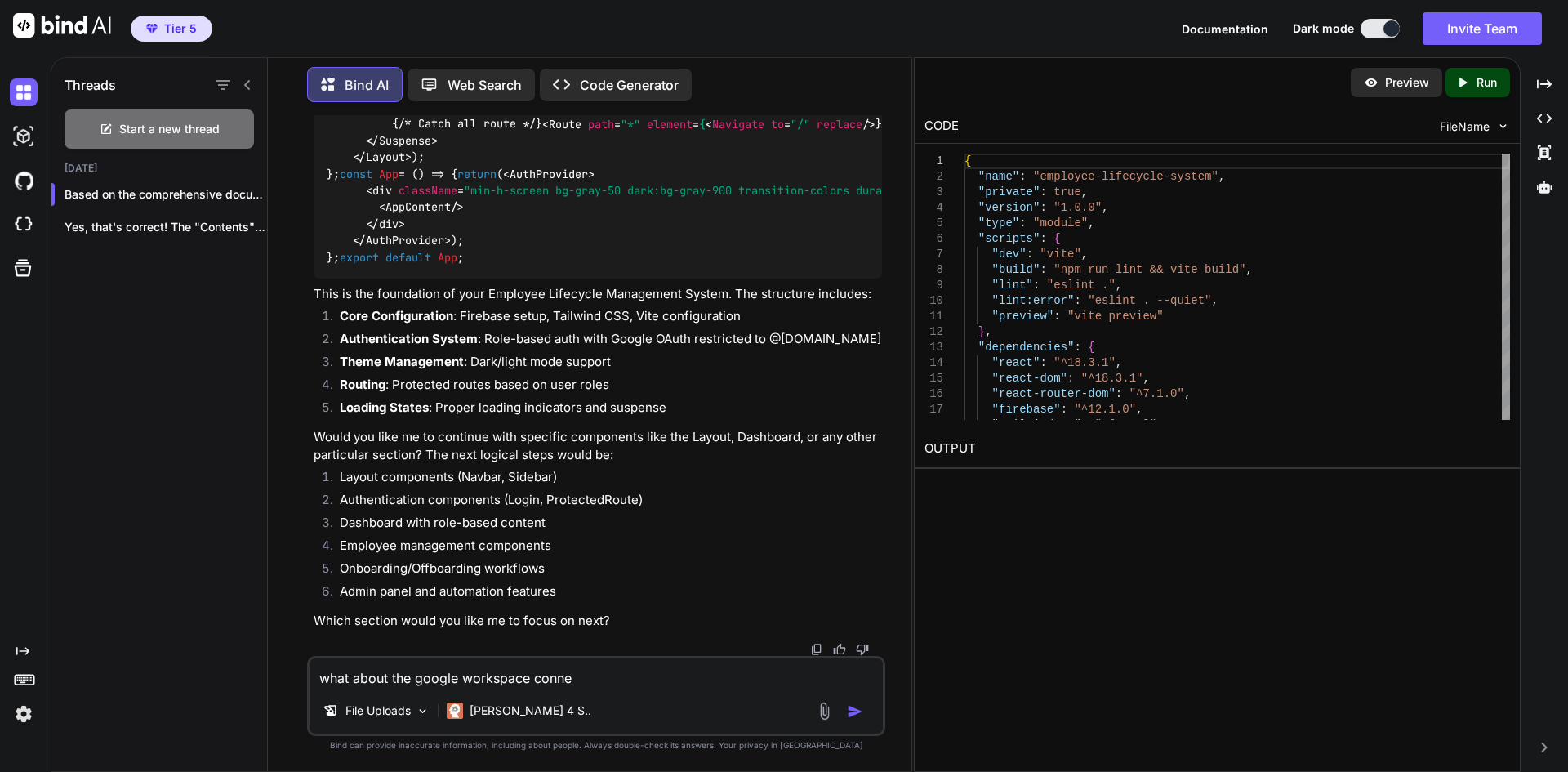
type textarea "x"
type textarea "what about the google workspace connect"
type textarea "x"
type textarea "what about the google workspace connecti"
type textarea "x"
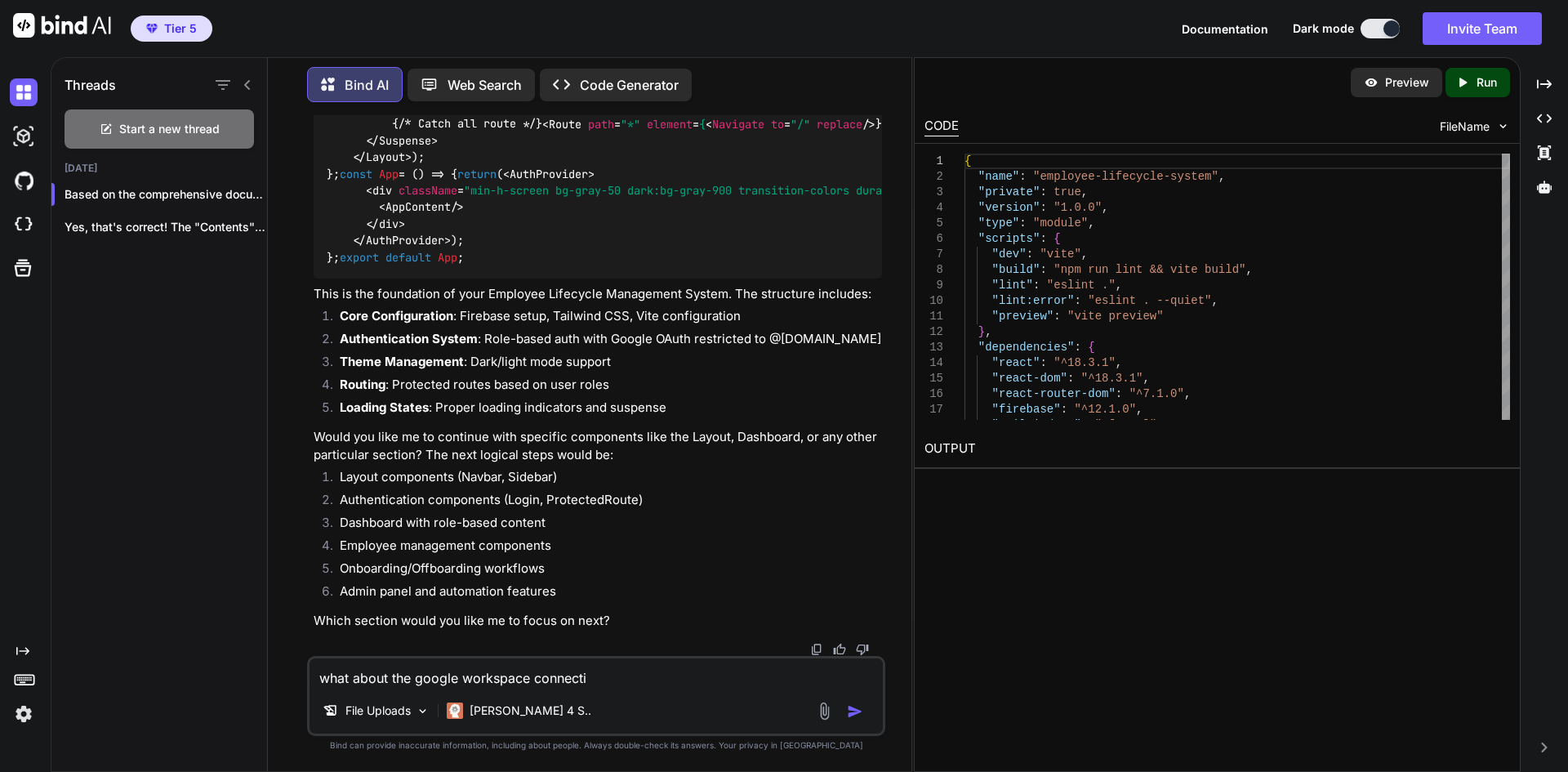
type textarea "what about the google workspace connectin"
type textarea "x"
type textarea "what about the google workspace connecting"
type textarea "x"
type textarea "what about the google workspace connecting"
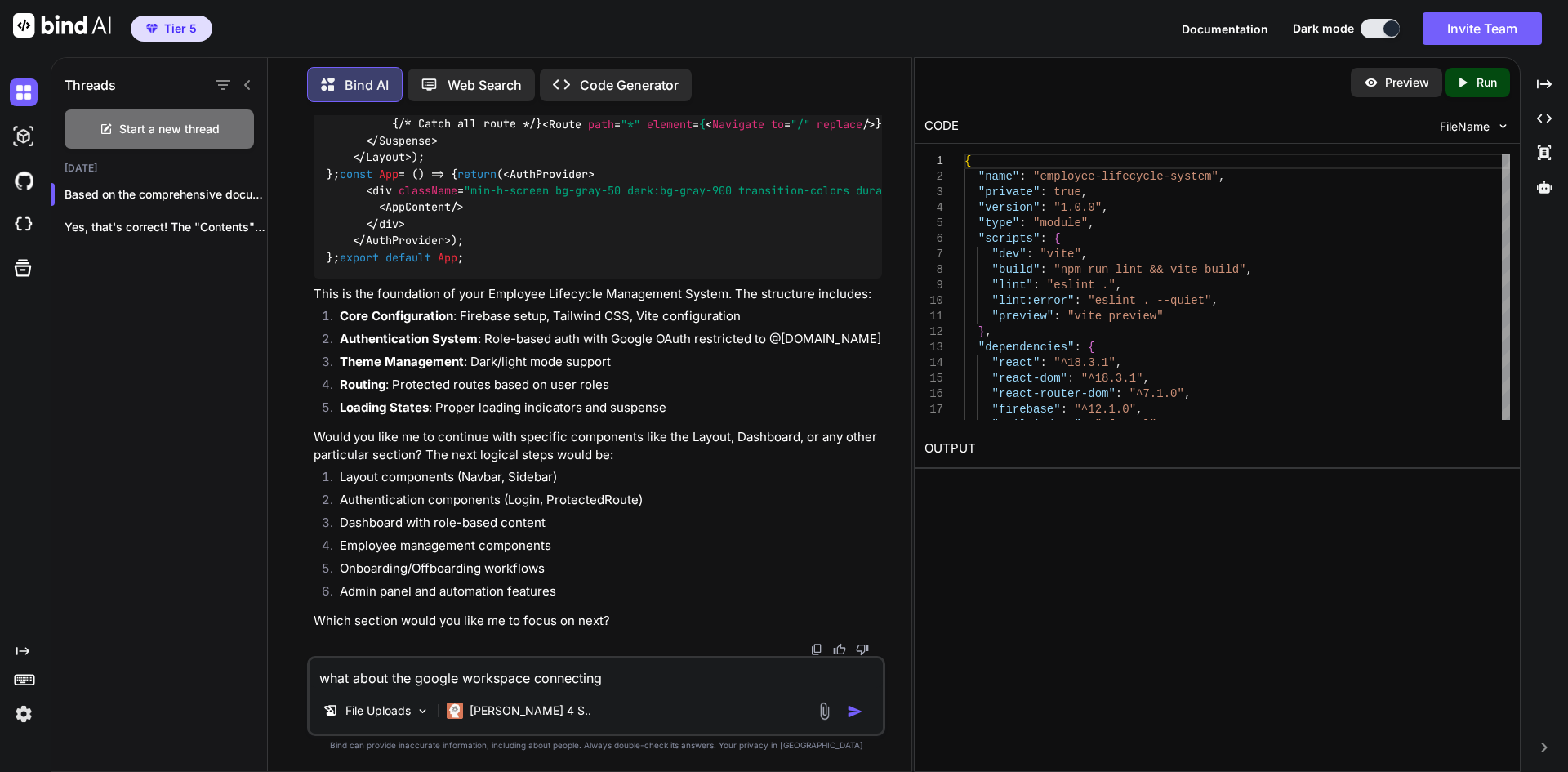
type textarea "x"
type textarea "what about the google workspace connecting p"
type textarea "x"
type textarea "what about the google workspace connecting pe"
type textarea "x"
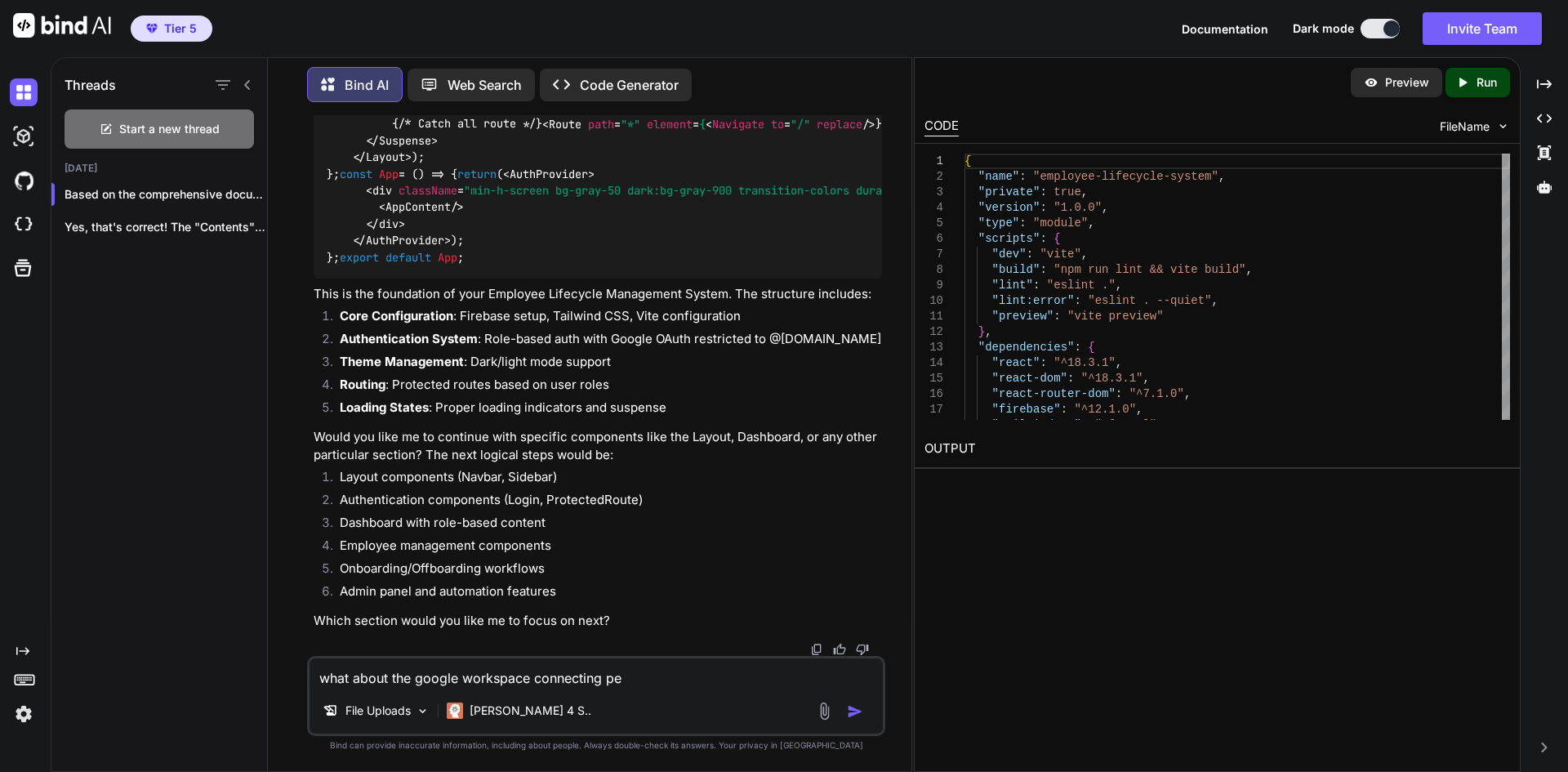
type textarea "what about the google workspace connecting pei"
type textarea "x"
type textarea "what about the google workspace connecting peie"
type textarea "x"
type textarea "what about the google workspace connecting peiec"
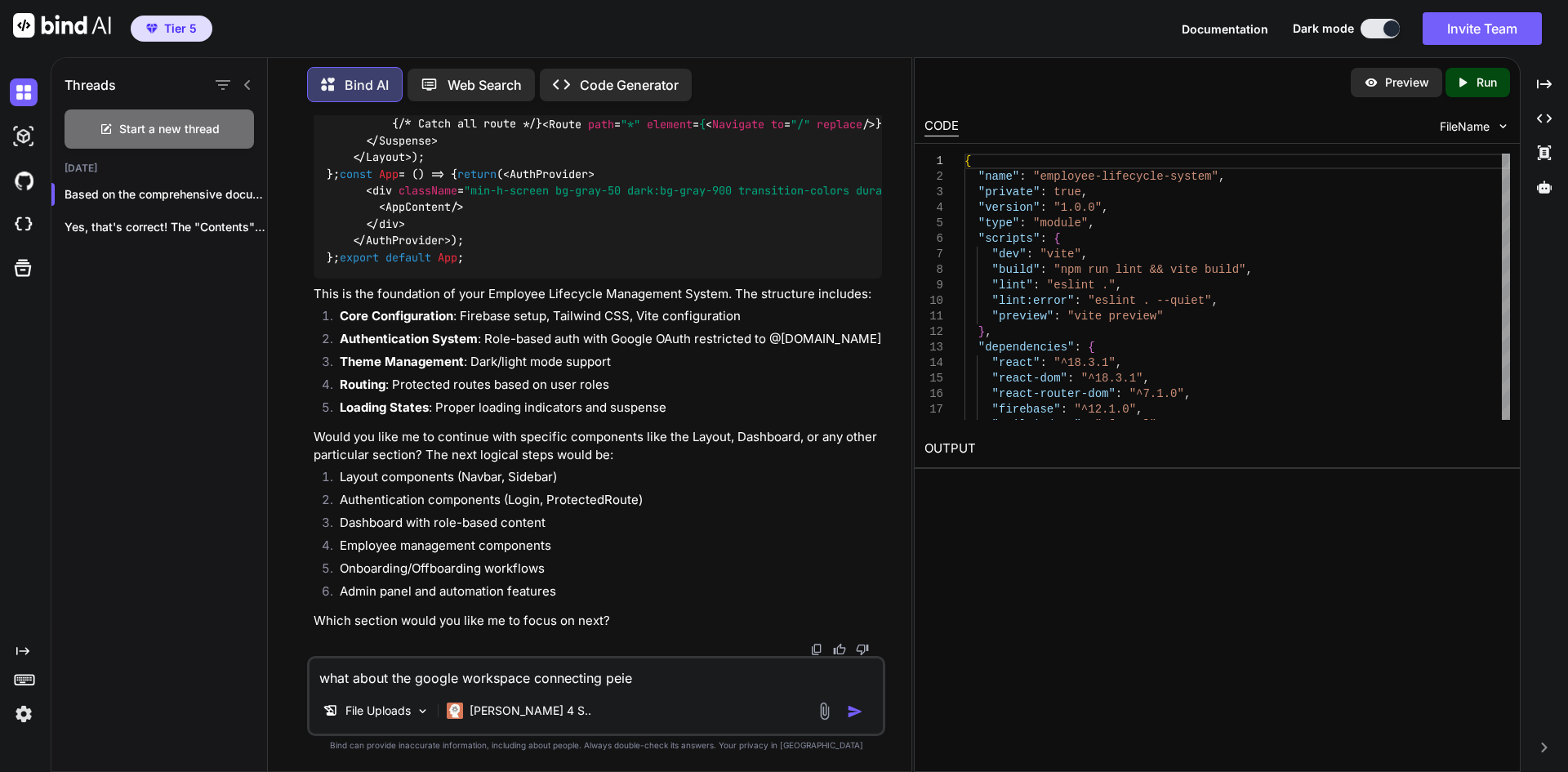
type textarea "x"
type textarea "what about the google workspace connecting peiece"
type textarea "x"
type textarea "what about the google workspace connecting peieced"
type textarea "x"
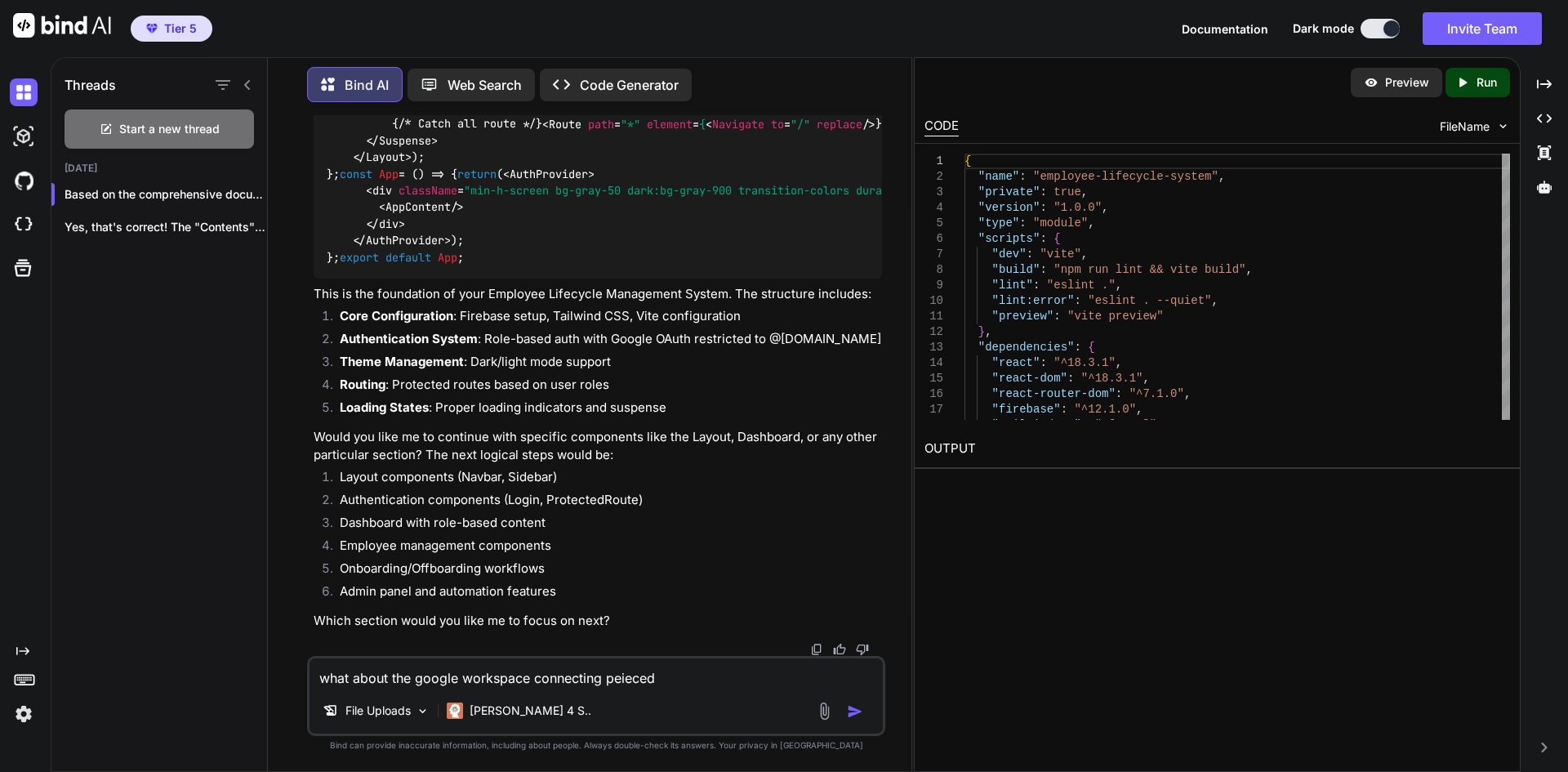
type textarea "what about the google workspace connecting peiece"
type textarea "x"
type textarea "what about the google workspace connecting peieces"
type textarea "x"
type textarea "what about the google workspace connecting peieces"
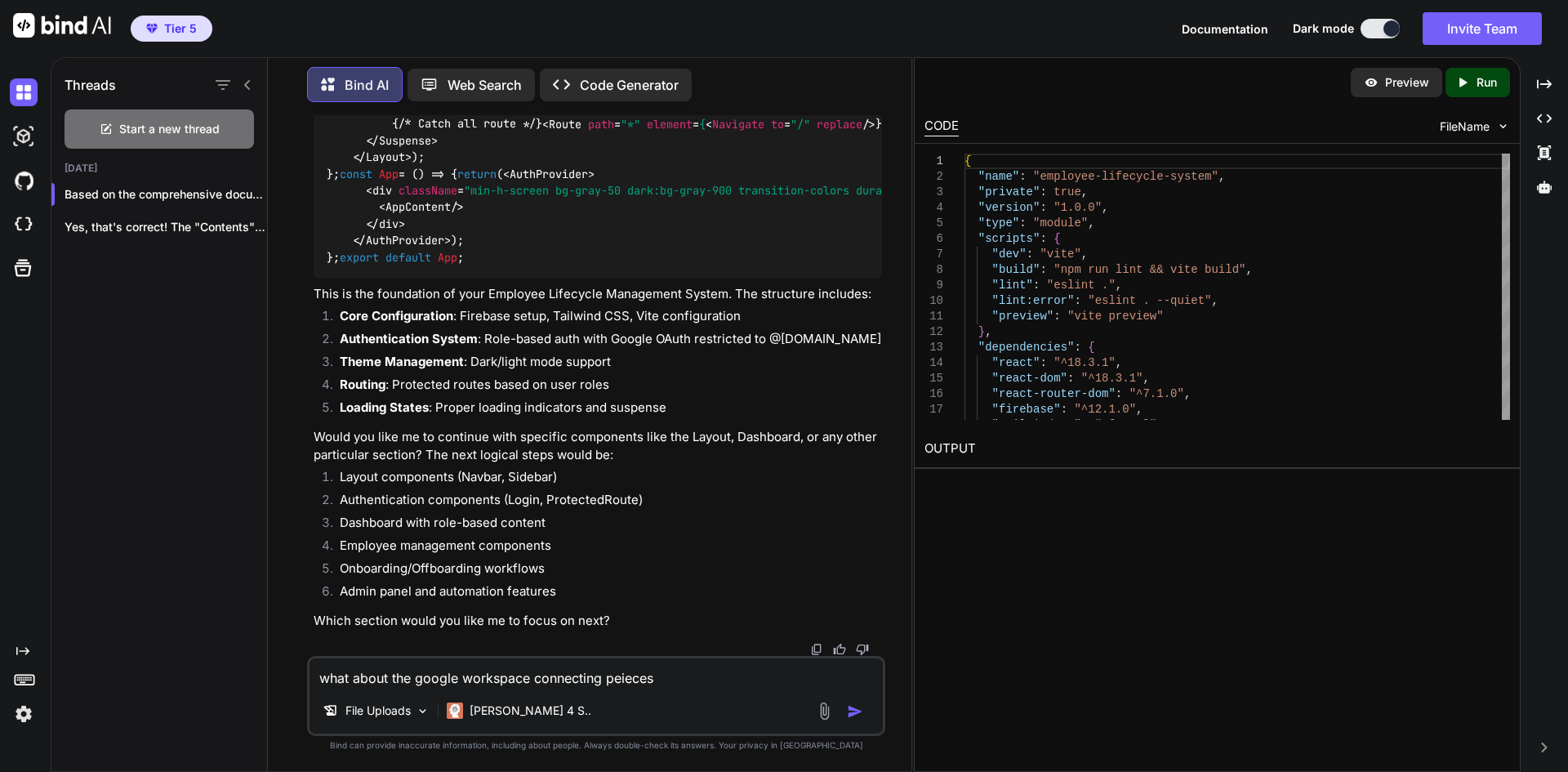
type textarea "x"
type textarea "what about the google workspace connecting peieces o"
type textarea "x"
type textarea "what about the google workspace connecting peieces on"
type textarea "x"
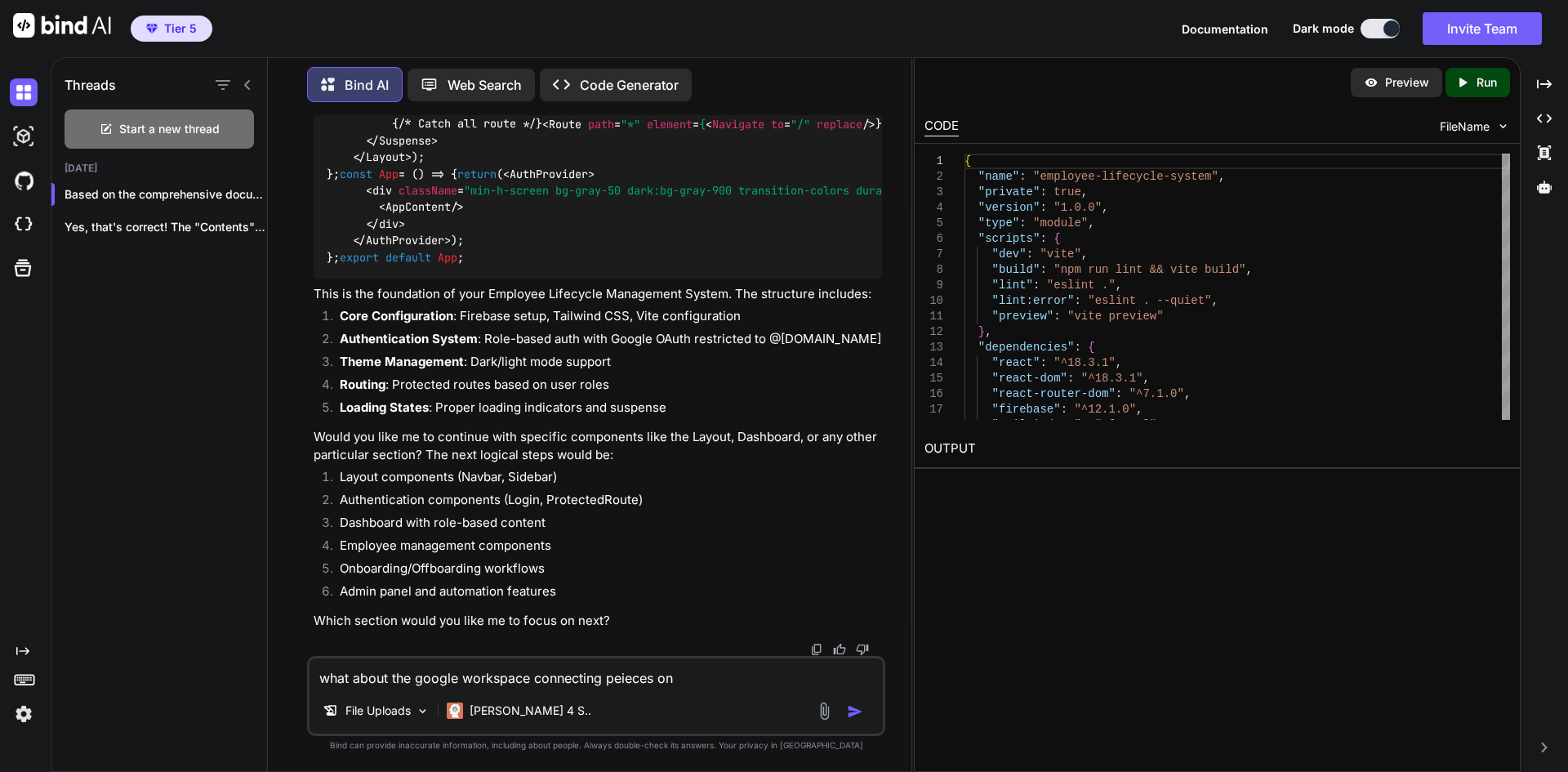
type textarea "what about the google workspace connecting peieces on"
type textarea "x"
type textarea "what about the google workspace connecting peieces on t"
type textarea "x"
type textarea "what about the google workspace connecting peieces on th"
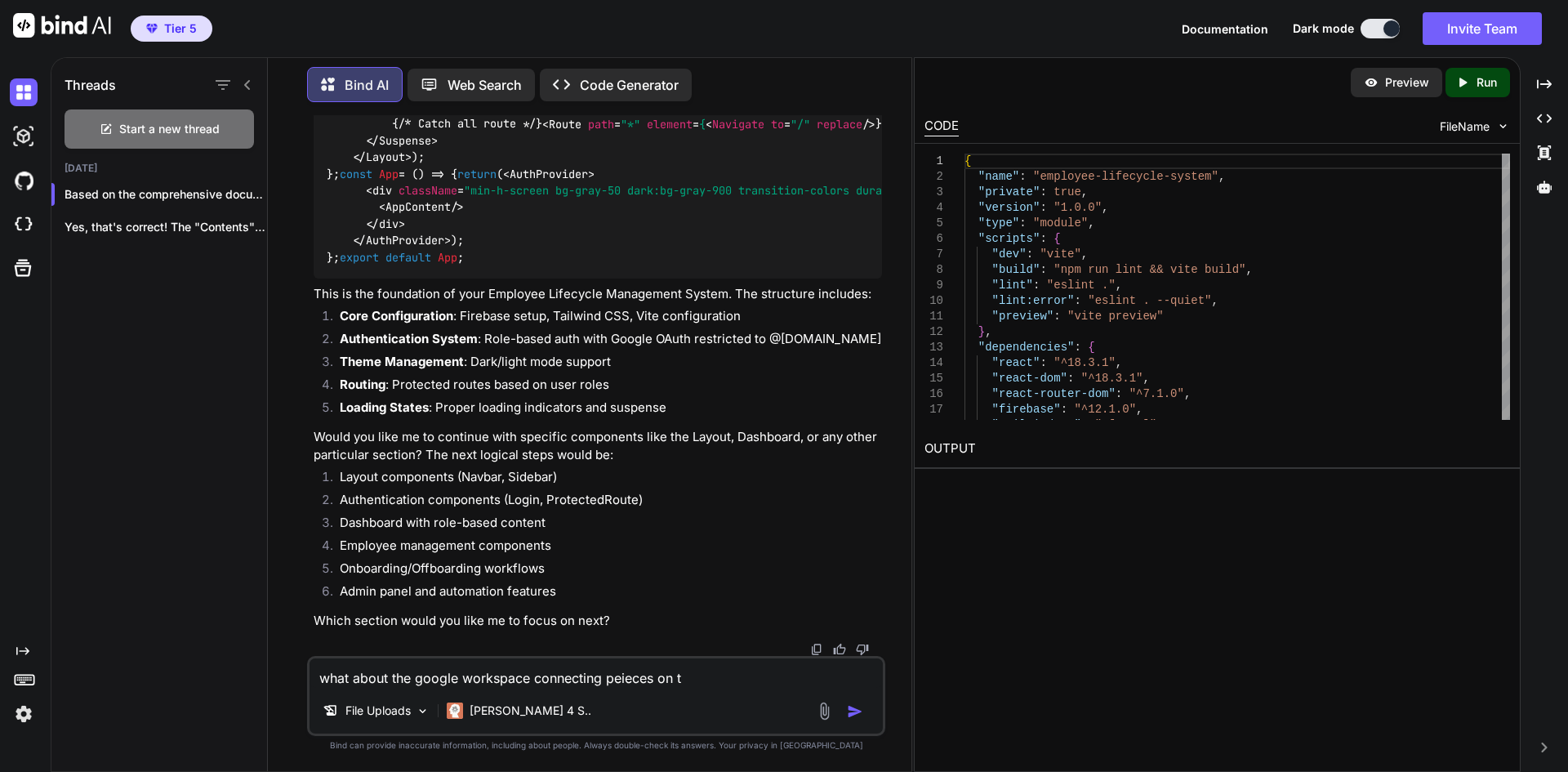
type textarea "x"
type textarea "what about the google workspace connecting peieces on the"
type textarea "x"
type textarea "what about the google workspace connecting peieces on the"
type textarea "x"
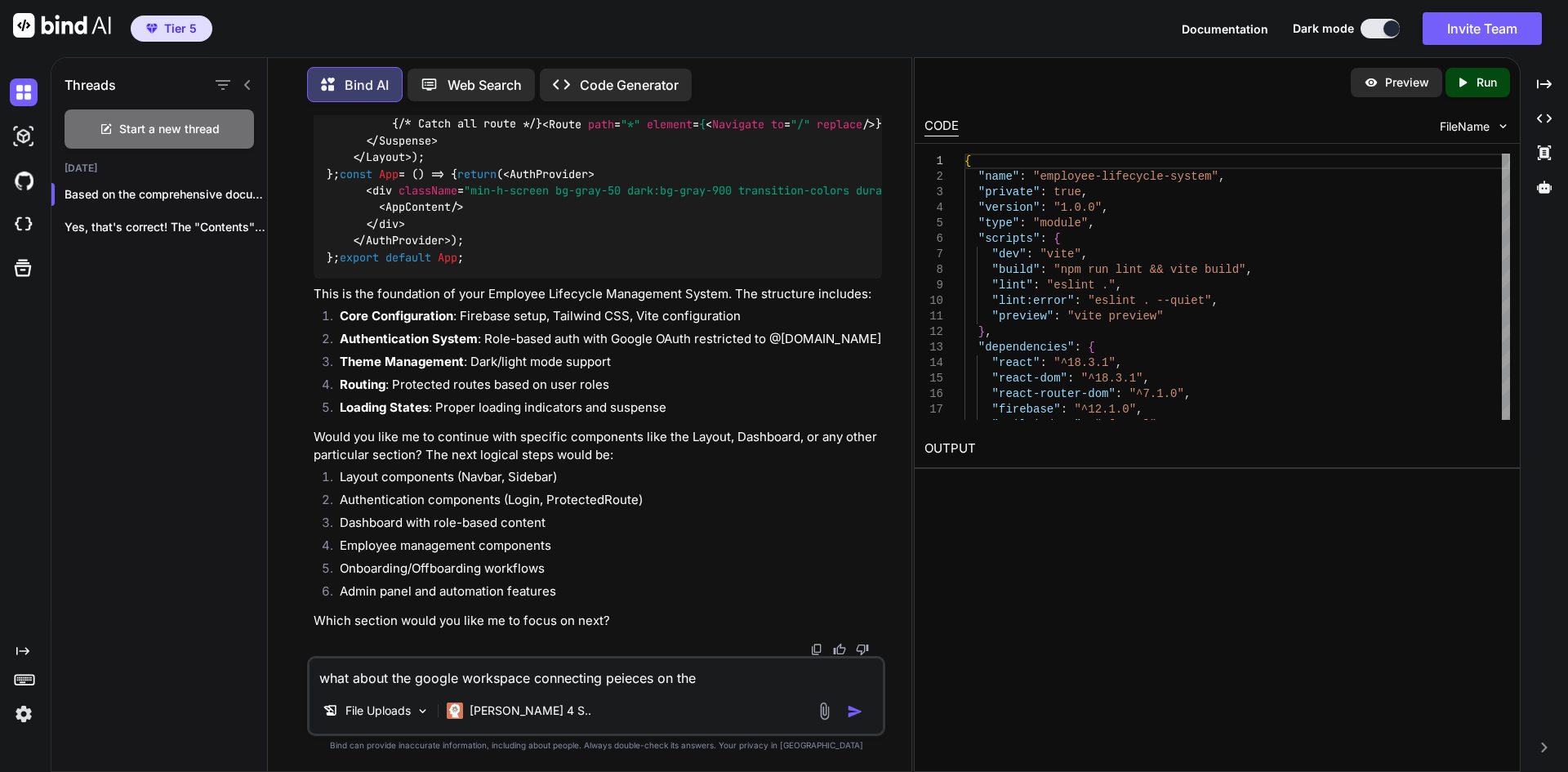
type textarea "what about the google workspace connecting peieces on the b"
type textarea "x"
type textarea "what about the google workspace connecting peieces on the ba"
type textarea "x"
type textarea "what about the google workspace connecting peieces on the bac"
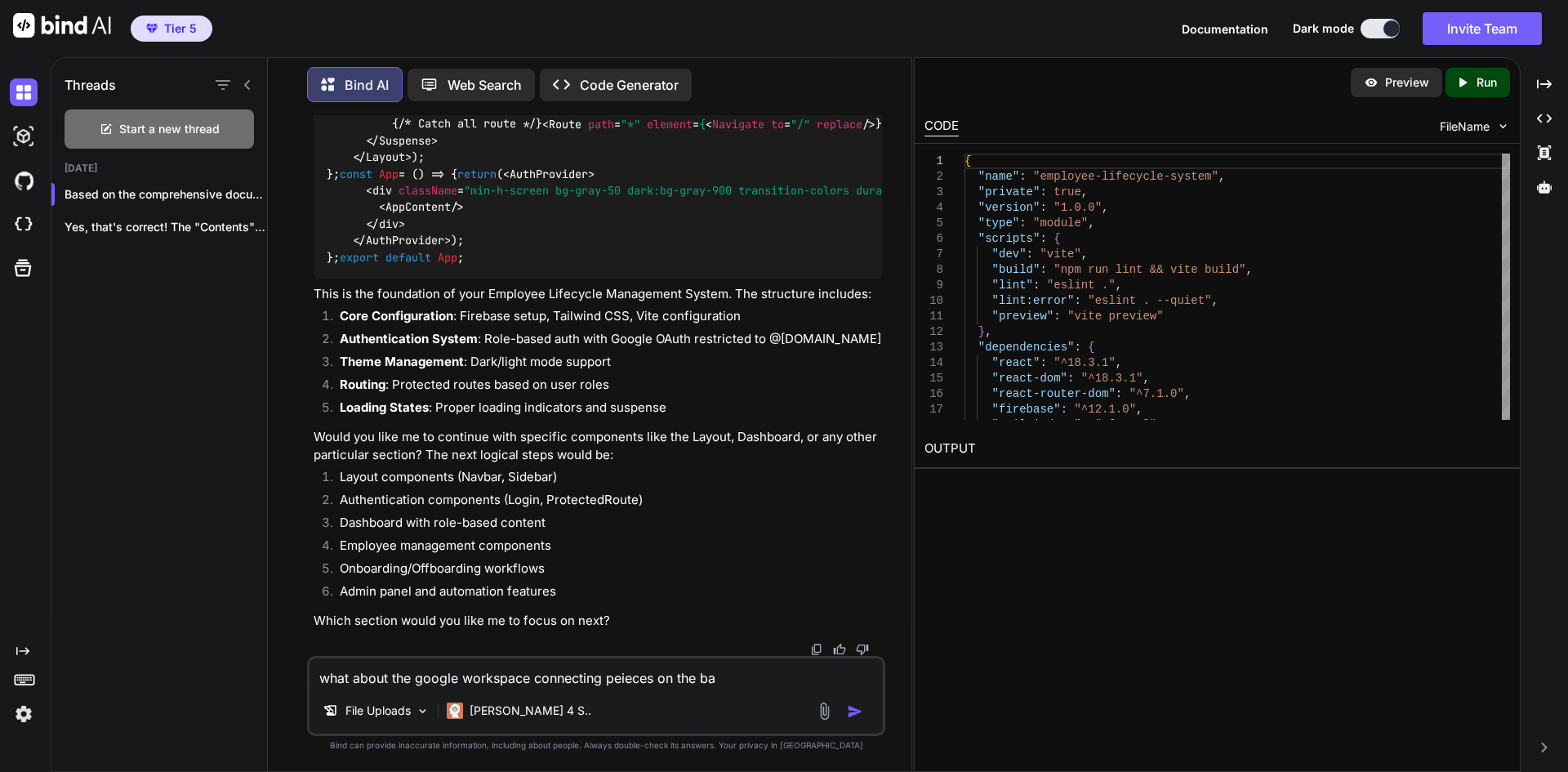
type textarea "x"
type textarea "what about the google workspace connecting peieces on the back"
type textarea "x"
type textarea "what about the google workspace connecting peieces on the back"
type textarea "x"
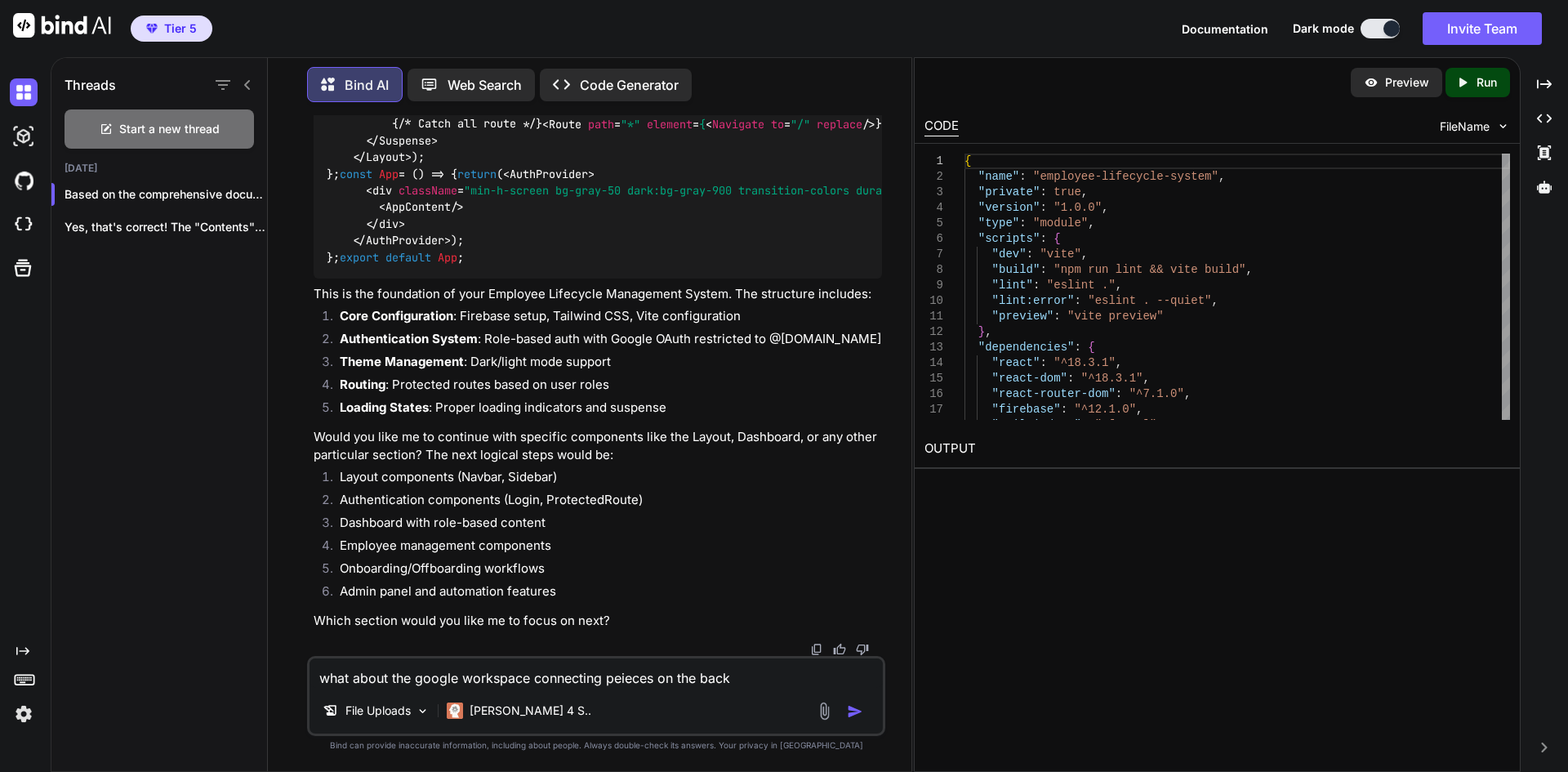
type textarea "what about the google workspace connecting peieces on the back e"
type textarea "x"
type textarea "what about the google workspace connecting peieces on the back en"
type textarea "x"
type textarea "what about the google workspace connecting peieces on the back end"
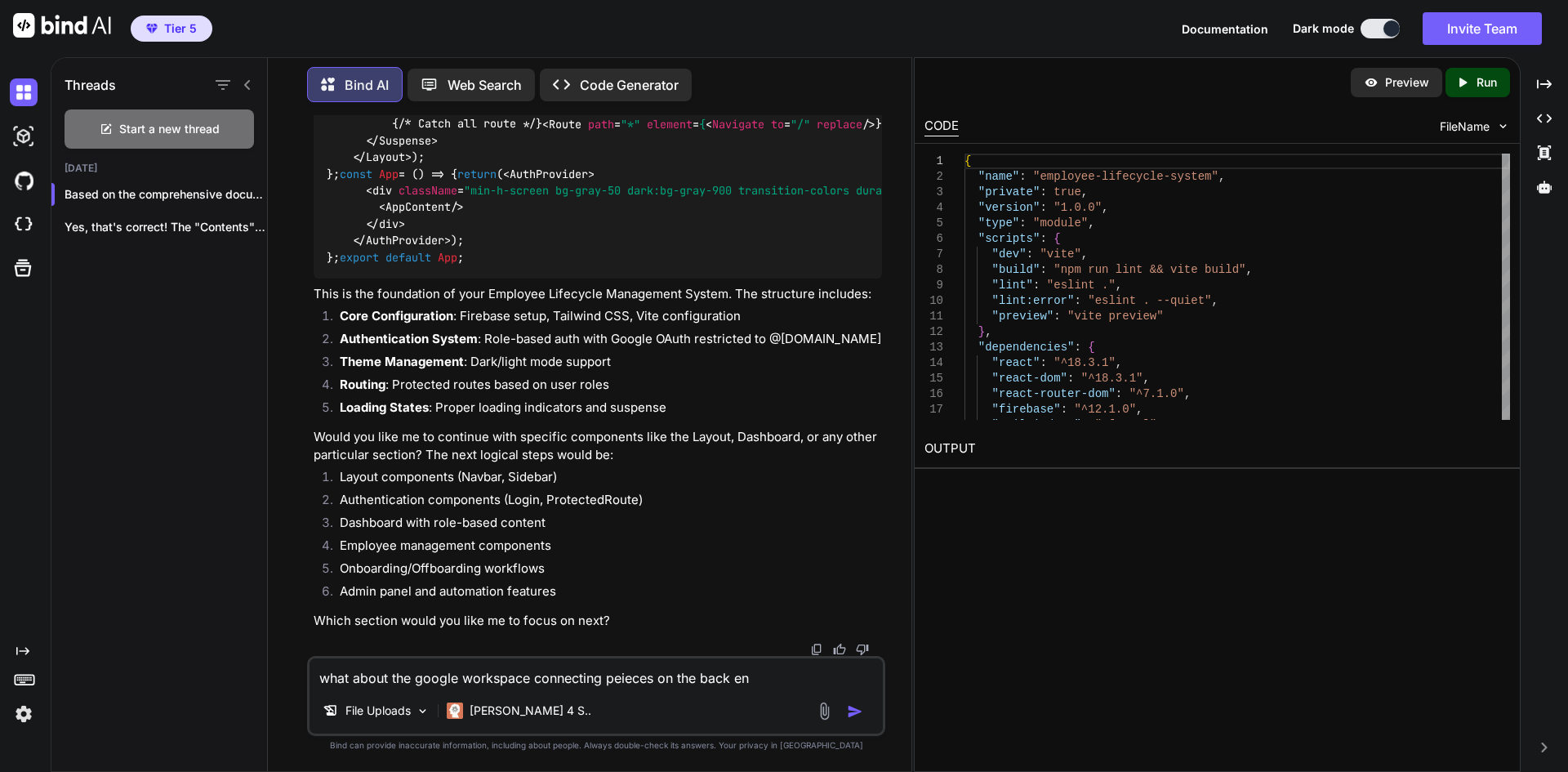
type textarea "x"
type textarea "what about the google workspace connecting peieces on the back end?"
type textarea "x"
type textarea "what about the google workspace connecting pieces on the back end?"
type textarea "x"
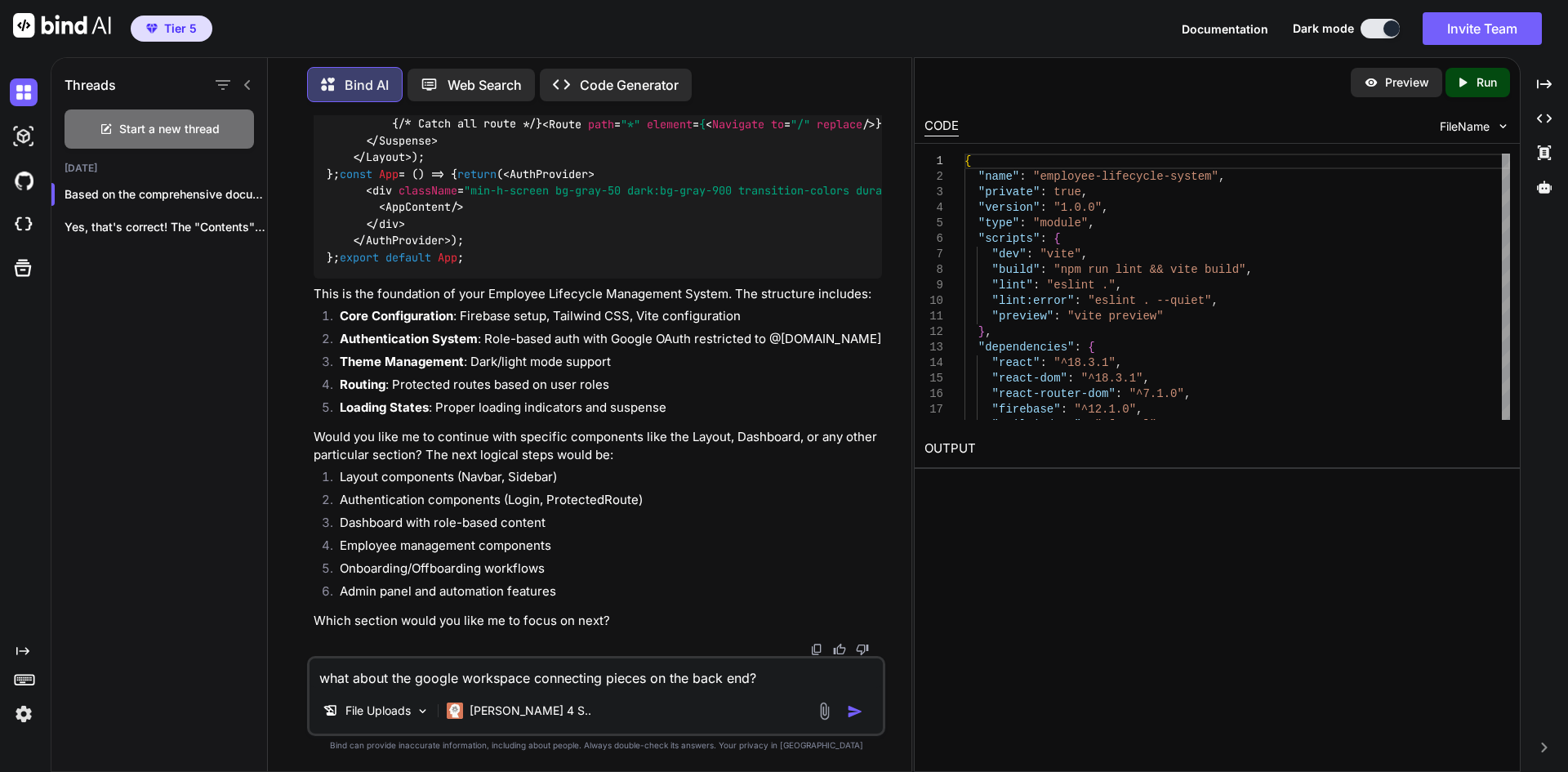
type textarea "what about the google workspace connecting pieces on the back end?"
click at [847, 712] on img "button" at bounding box center [855, 712] width 17 height 17
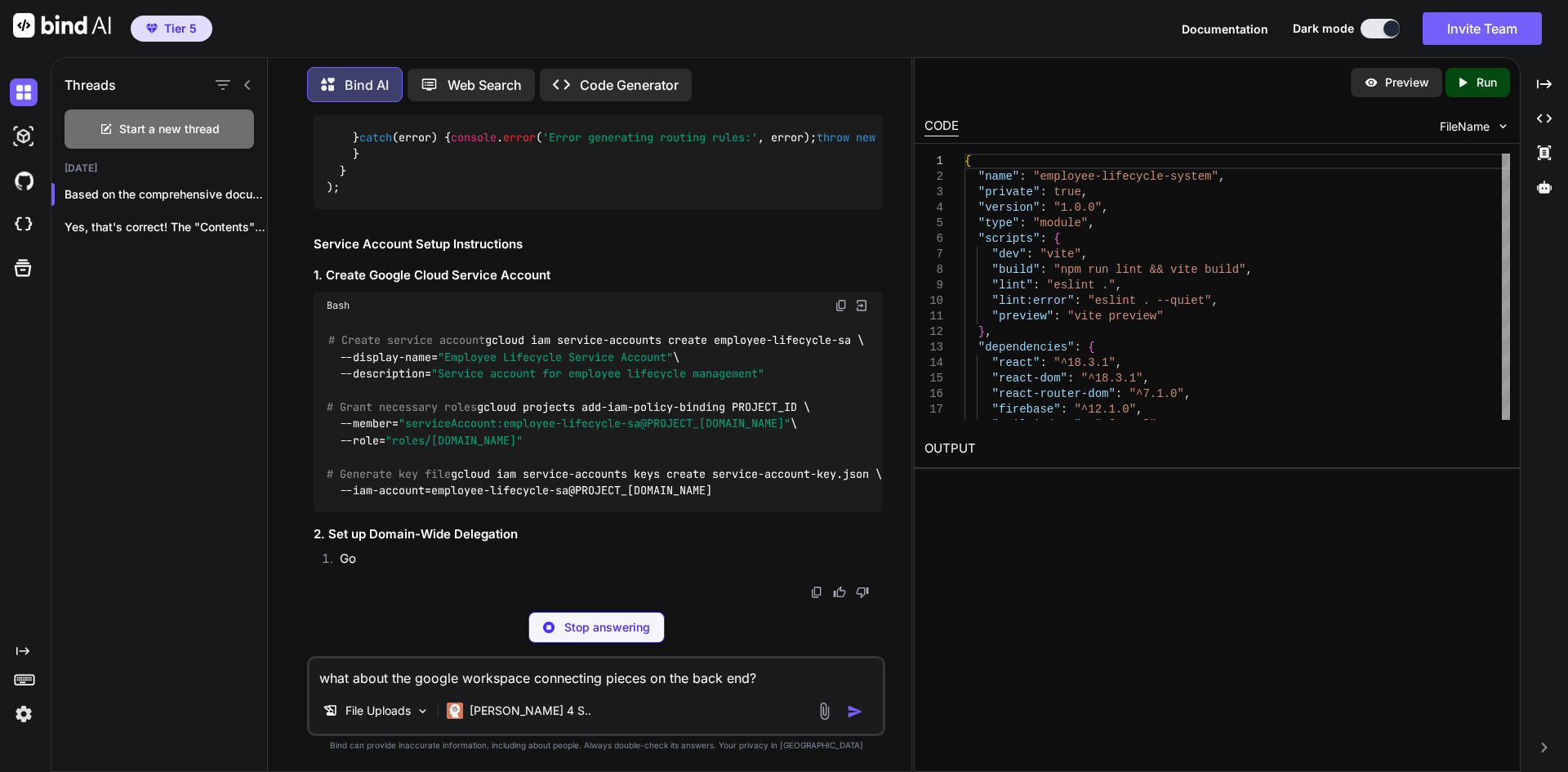
scroll to position [23015, 0]
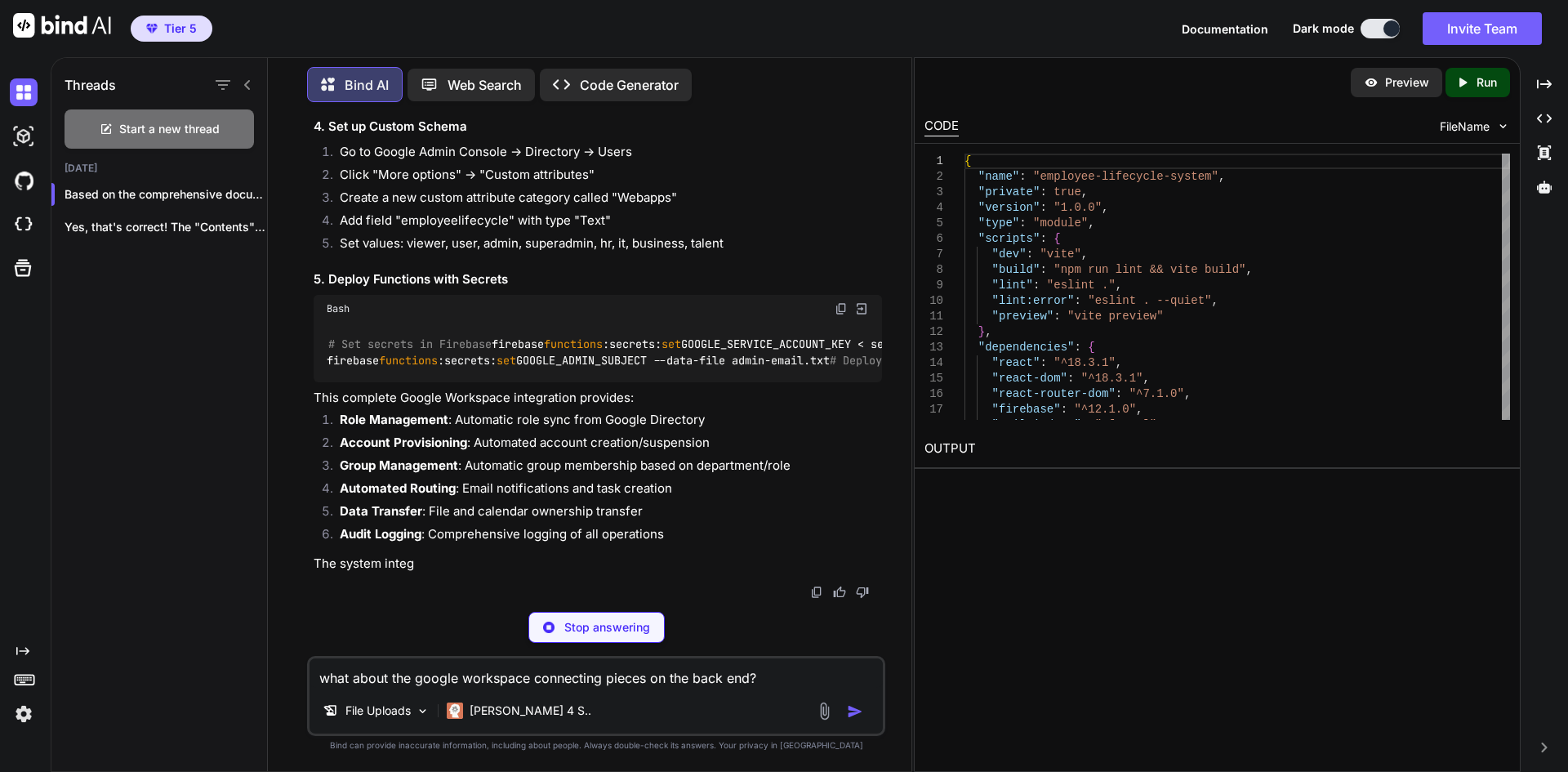
type textarea "x"
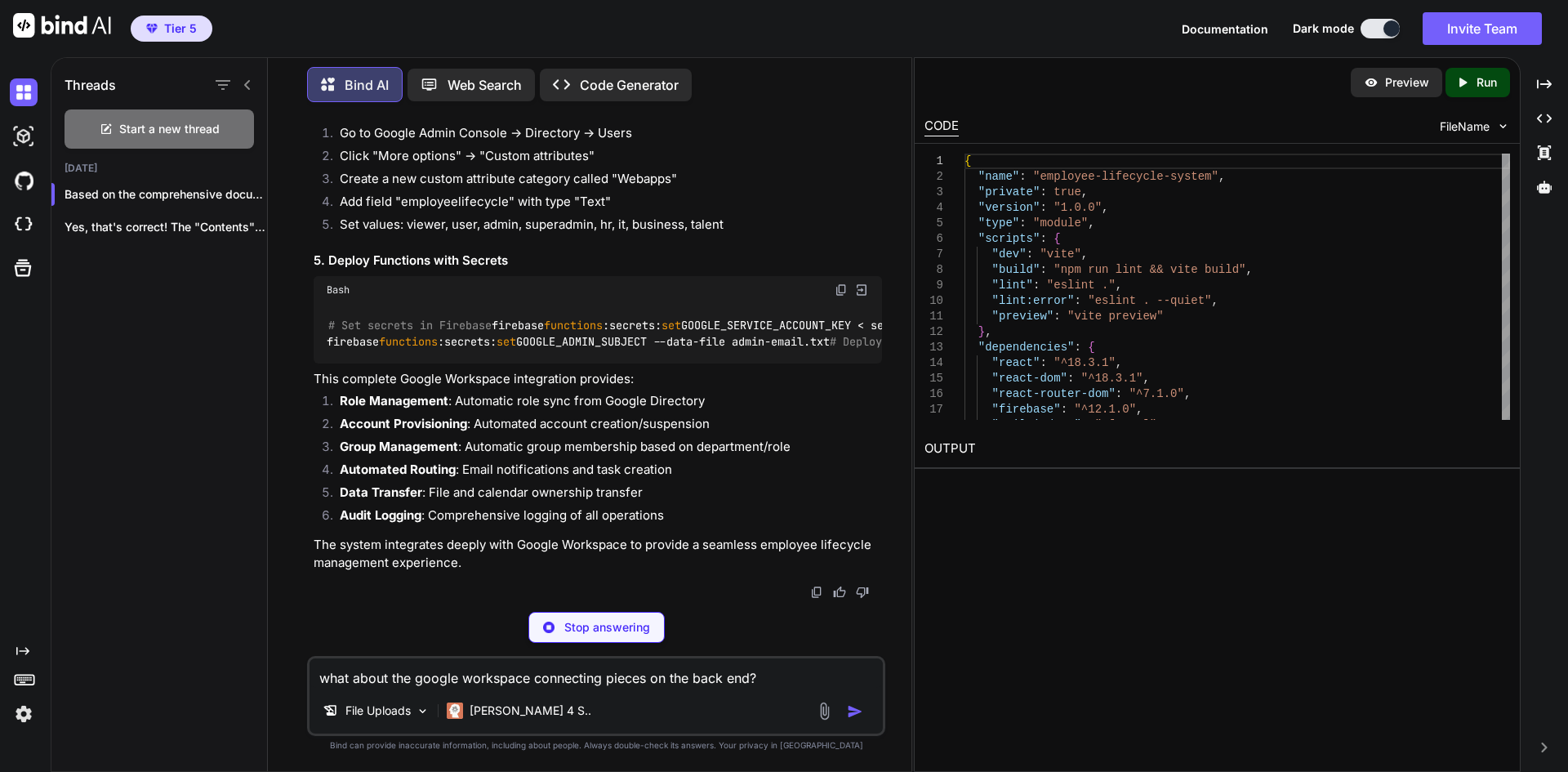
type textarea "await deprovisionGoogleWorkspaceAccount(afterData); } else if (afterData.status…"
type textarea "x"
